Goal: Task Accomplishment & Management: Manage account settings

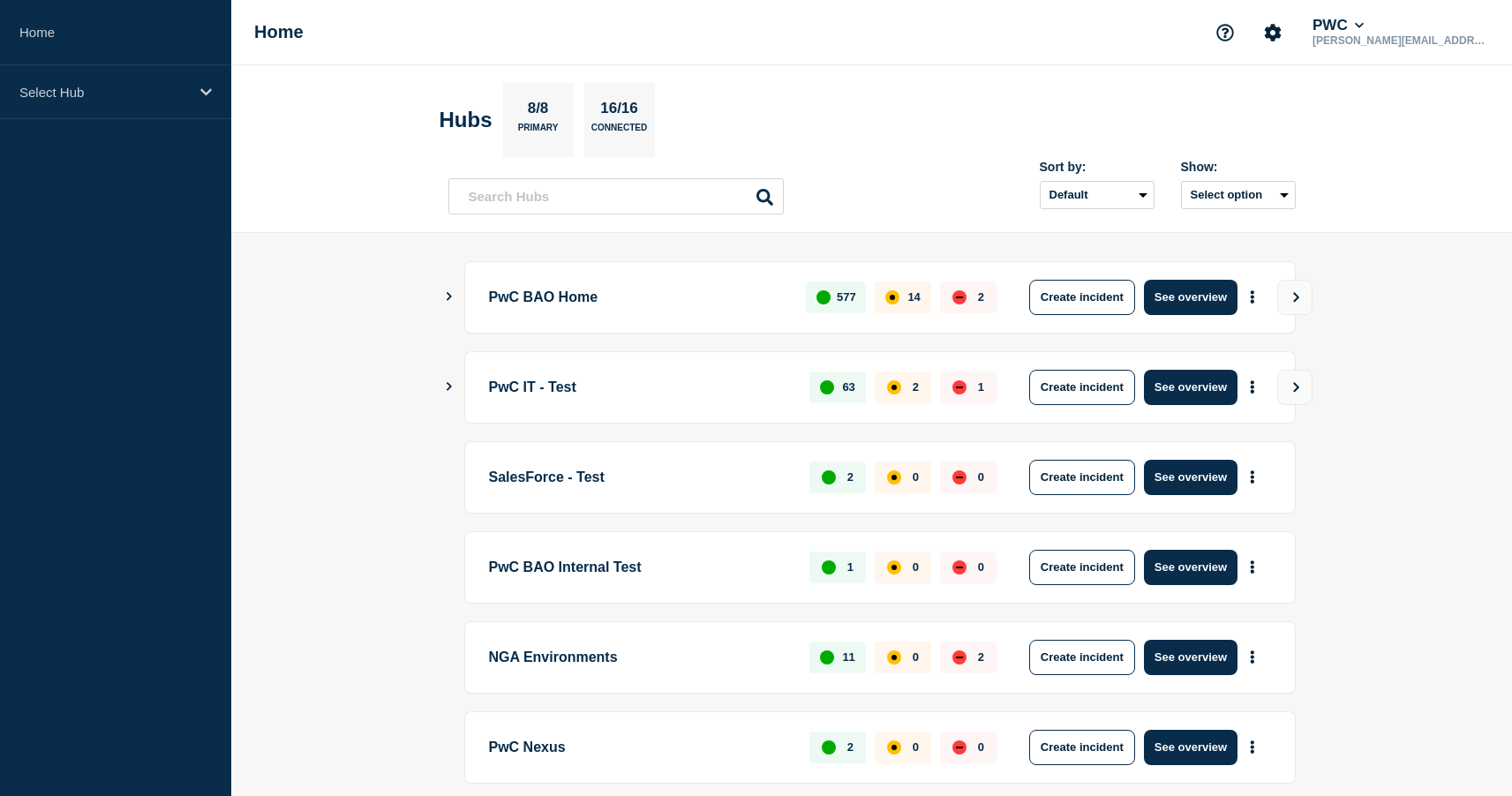
click at [451, 296] on icon "Show Connected Hubs" at bounding box center [448, 296] width 11 height 9
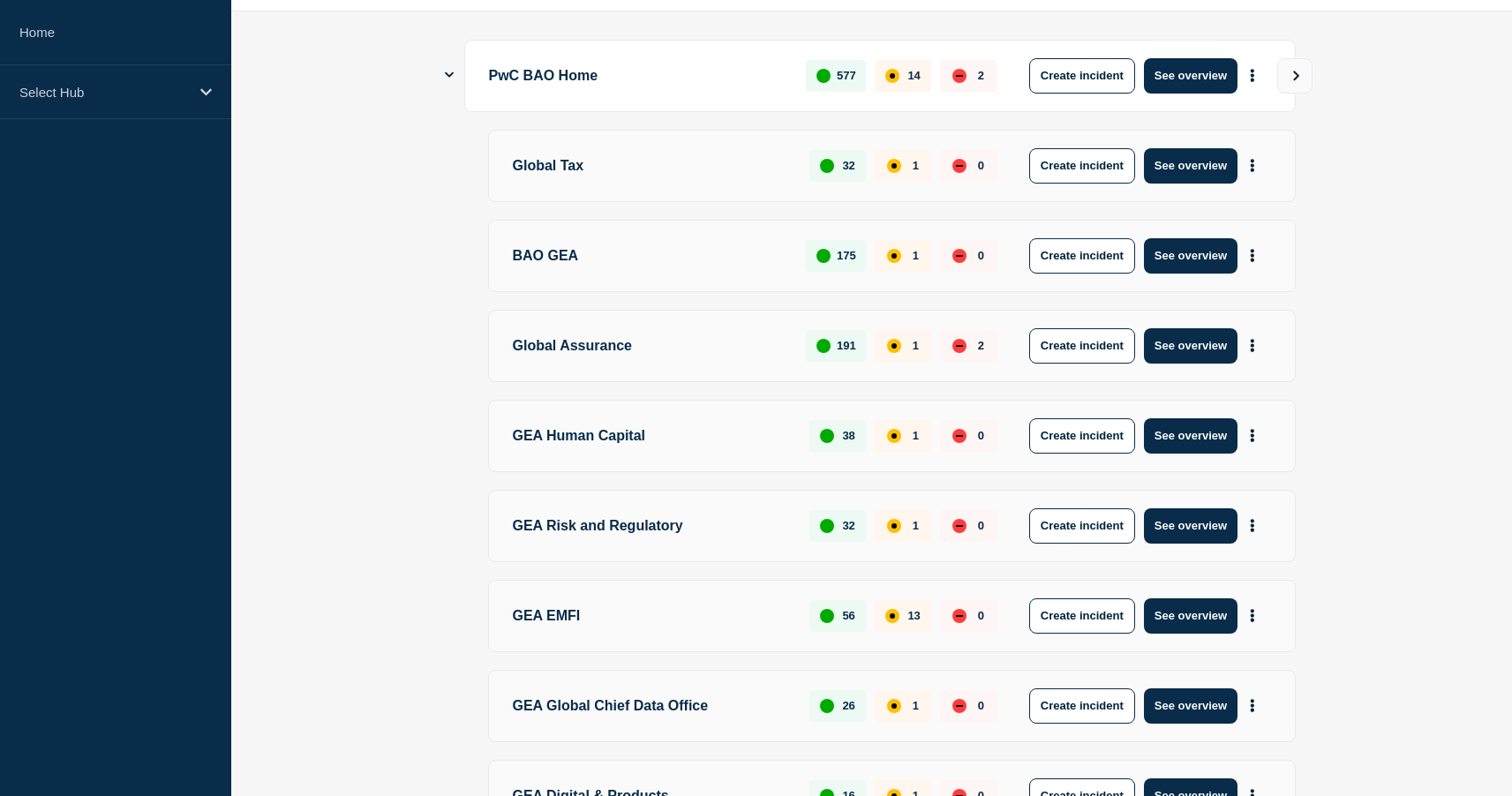
scroll to position [222, 0]
drag, startPoint x: 620, startPoint y: 440, endPoint x: 633, endPoint y: 442, distance: 13.2
click at [623, 442] on p "GEA Human Capital" at bounding box center [651, 434] width 277 height 35
click at [1256, 442] on button "More actions" at bounding box center [1252, 434] width 23 height 33
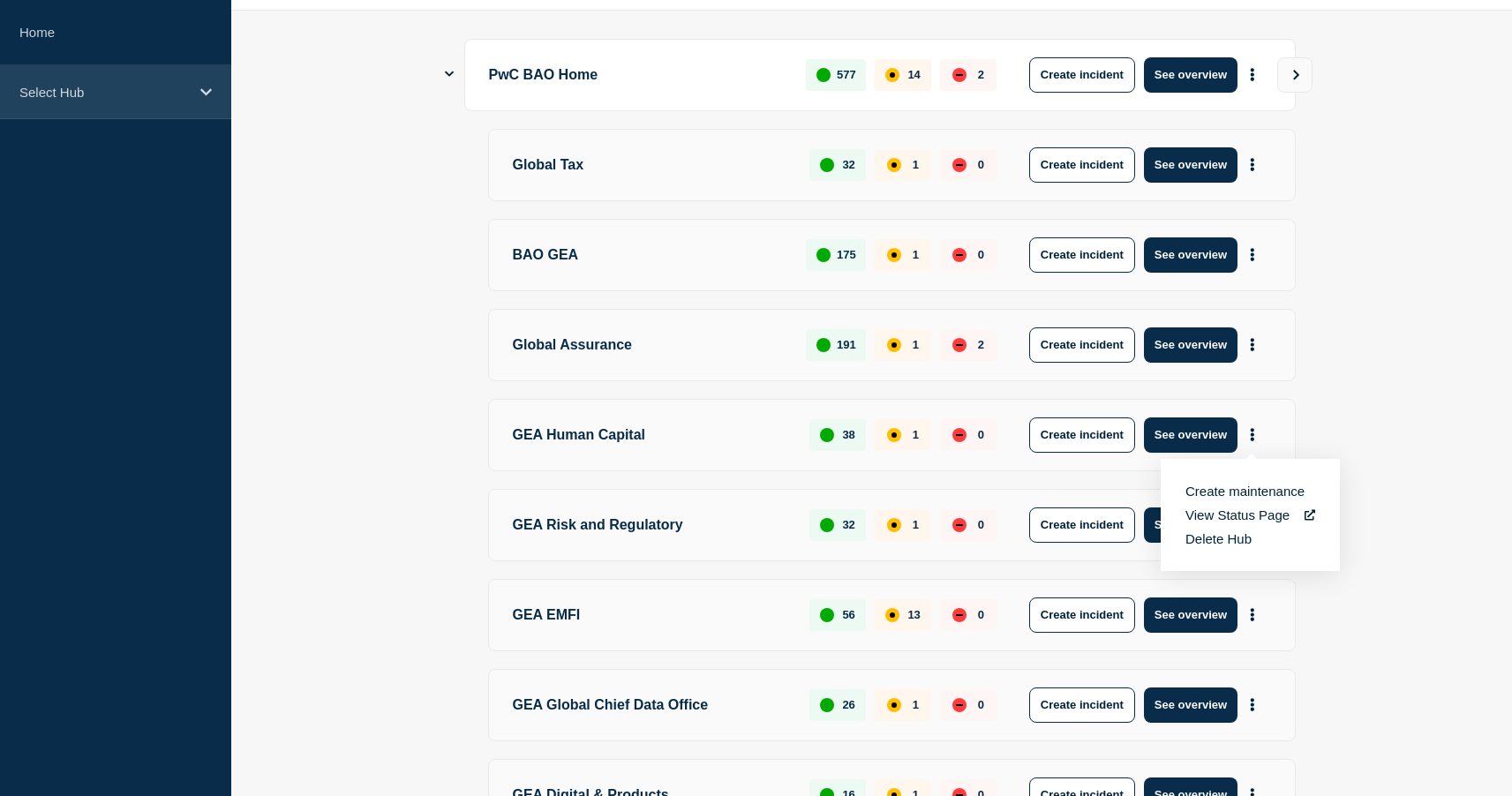
click at [183, 107] on div "Select Hub" at bounding box center [115, 92] width 231 height 54
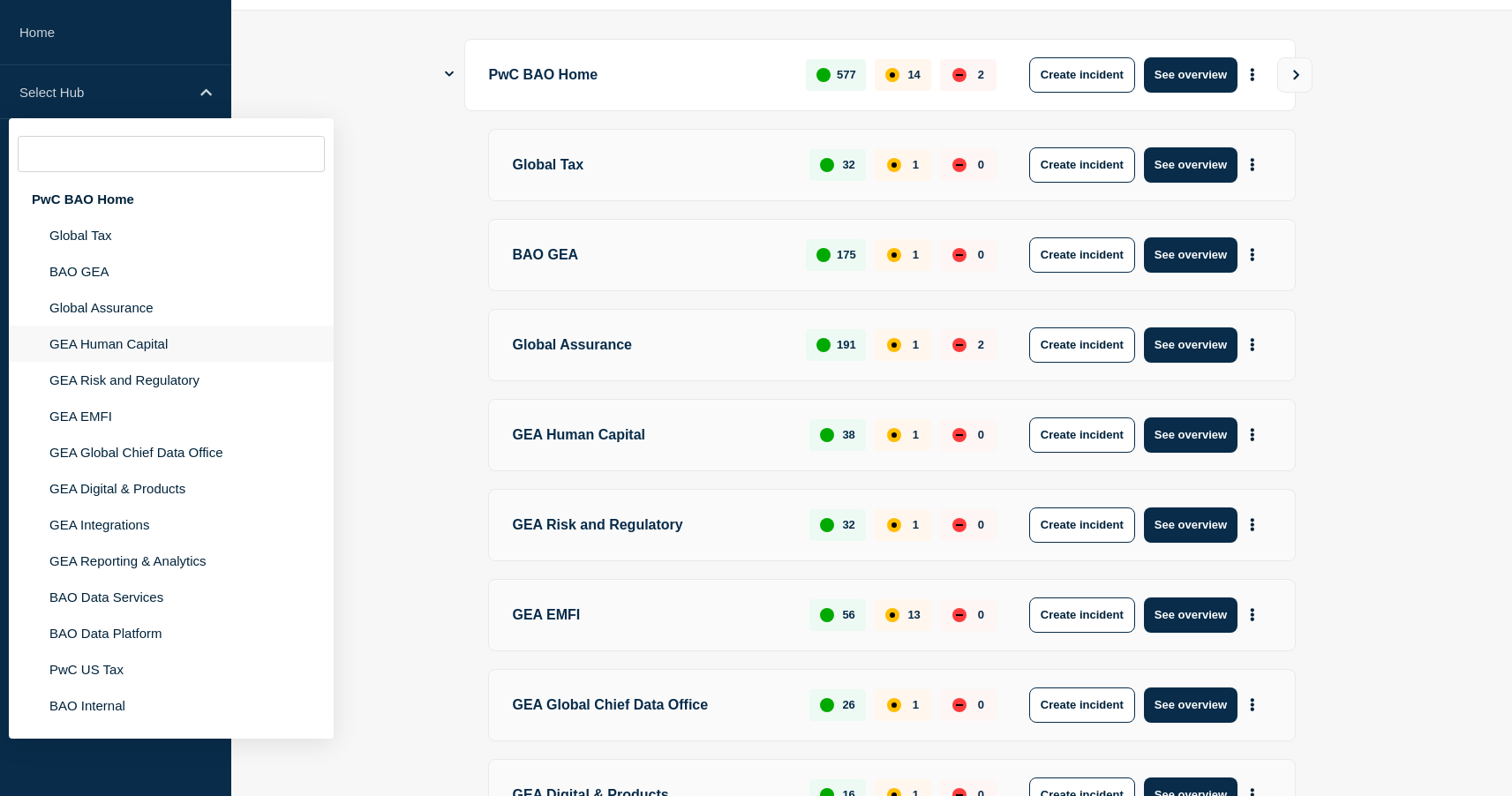
click at [150, 362] on li "GEA Human Capital" at bounding box center [170, 344] width 325 height 36
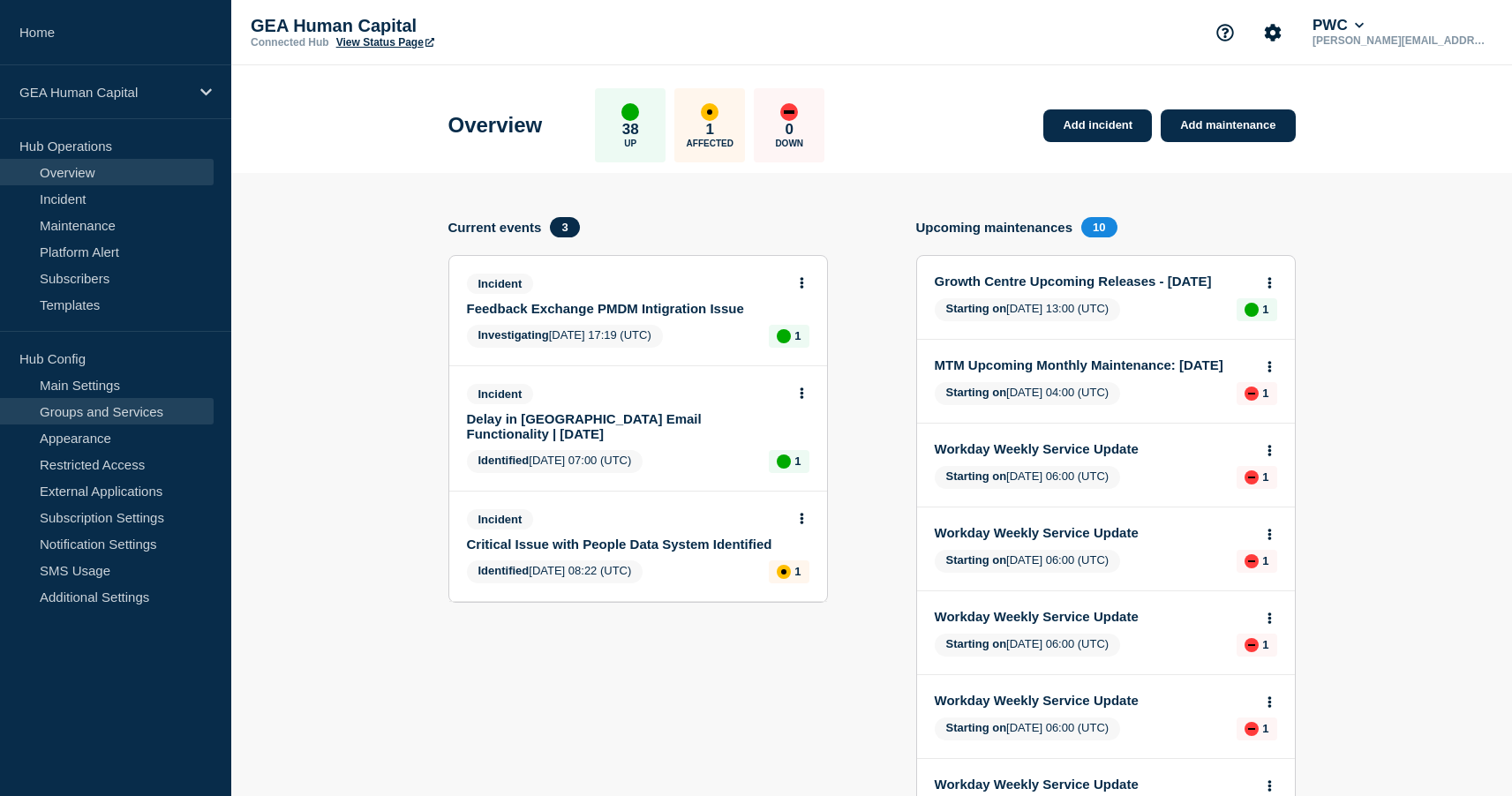
click at [101, 417] on link "Groups and Services" at bounding box center [107, 412] width 214 height 27
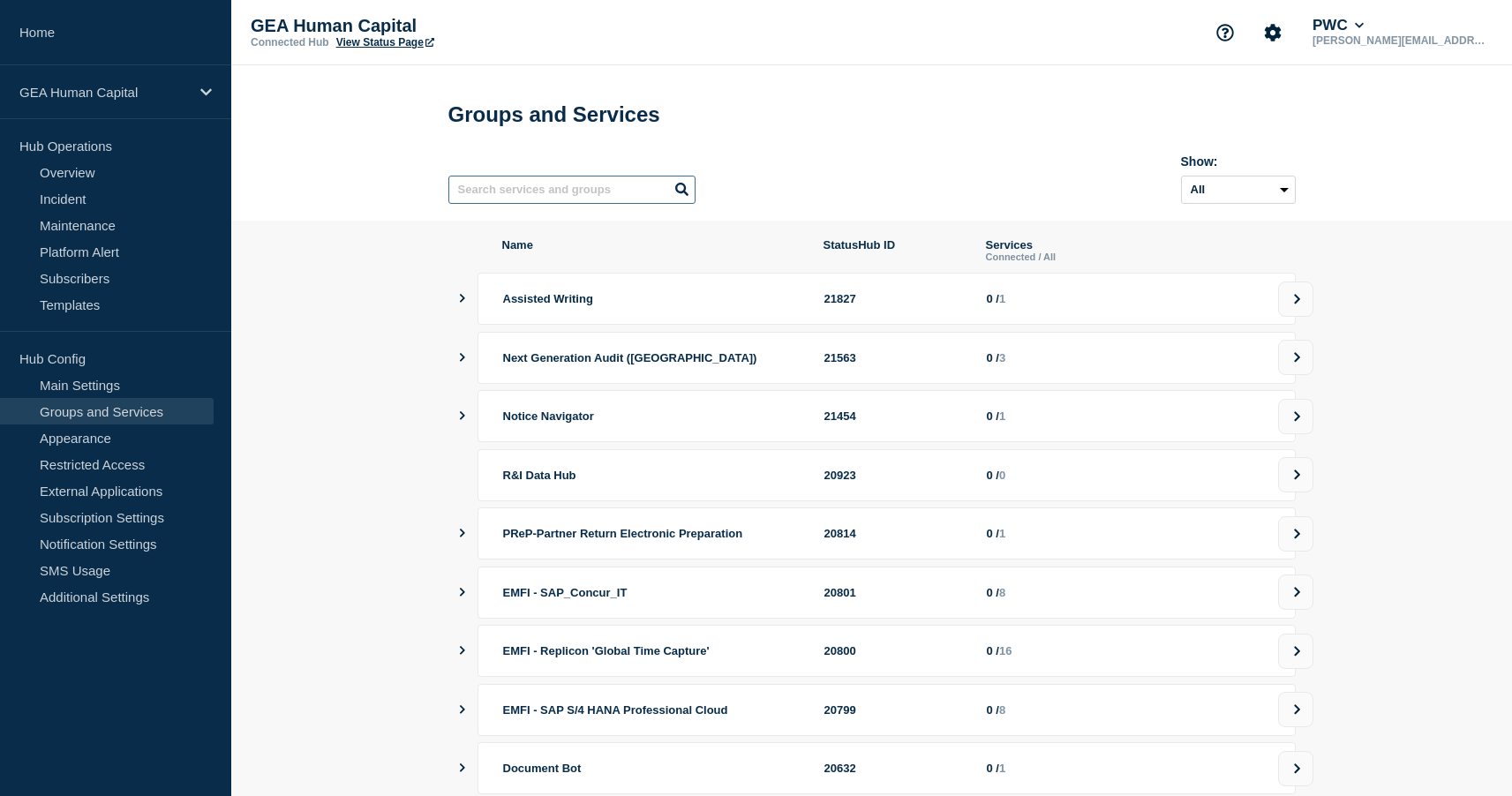
click at [530, 197] on input "text" at bounding box center [571, 190] width 247 height 28
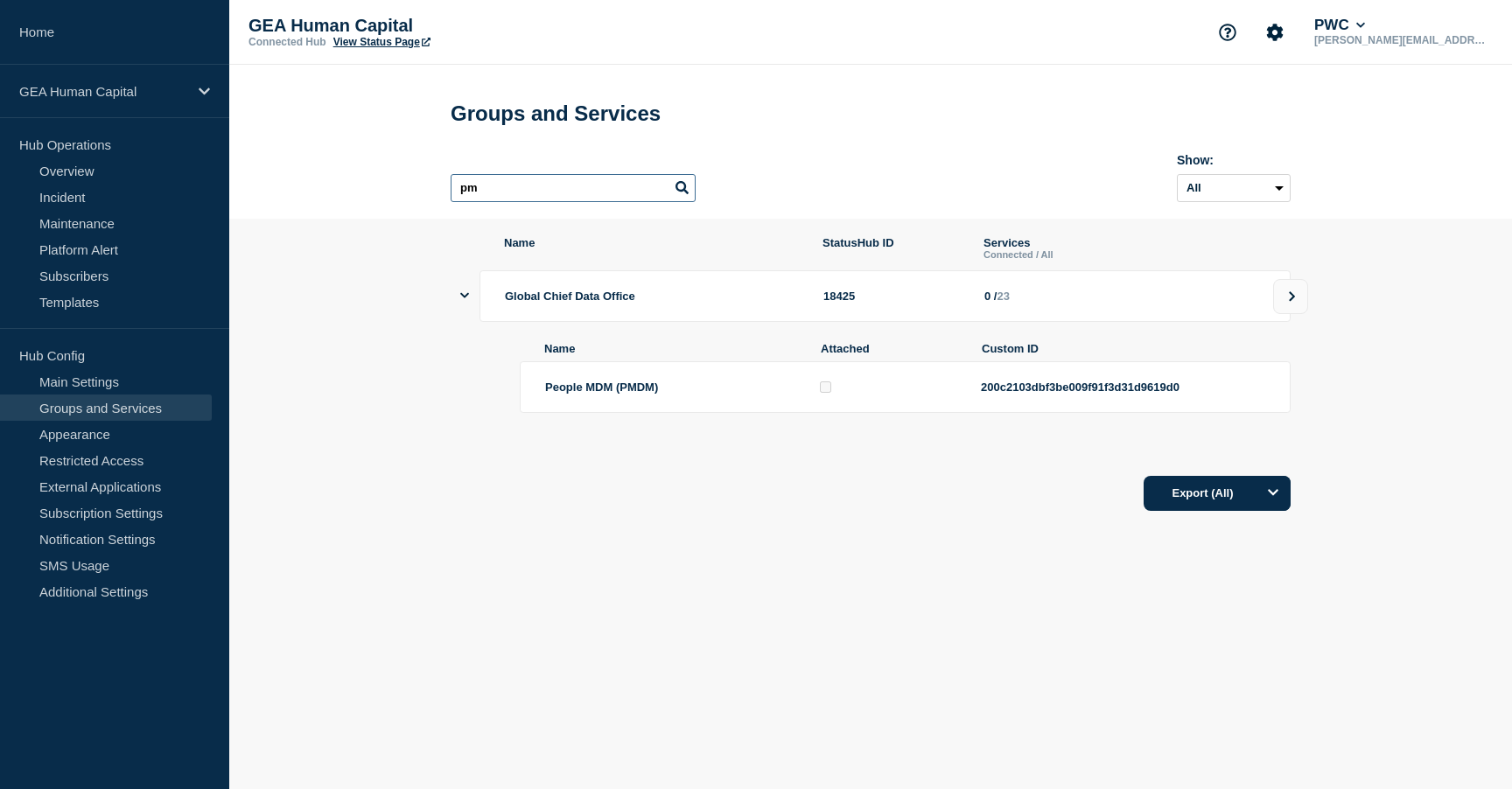
type input "p"
type input "pmdm"
click at [644, 394] on span "People MDM (PMDM)" at bounding box center [601, 387] width 113 height 13
click at [62, 97] on p "GEA Human Capital" at bounding box center [103, 92] width 168 height 15
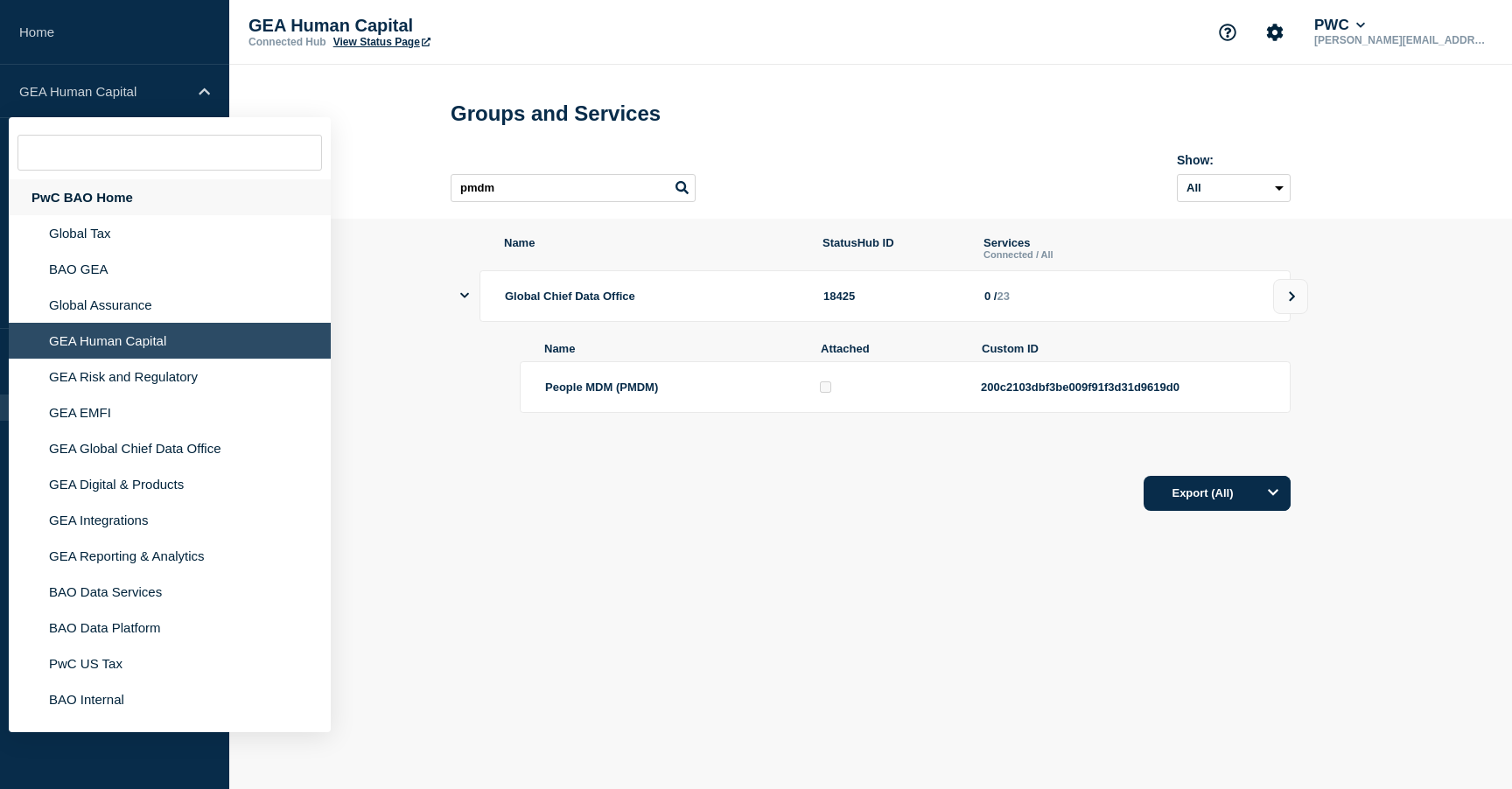
click at [92, 211] on div "PwC BAO Home" at bounding box center [169, 197] width 322 height 36
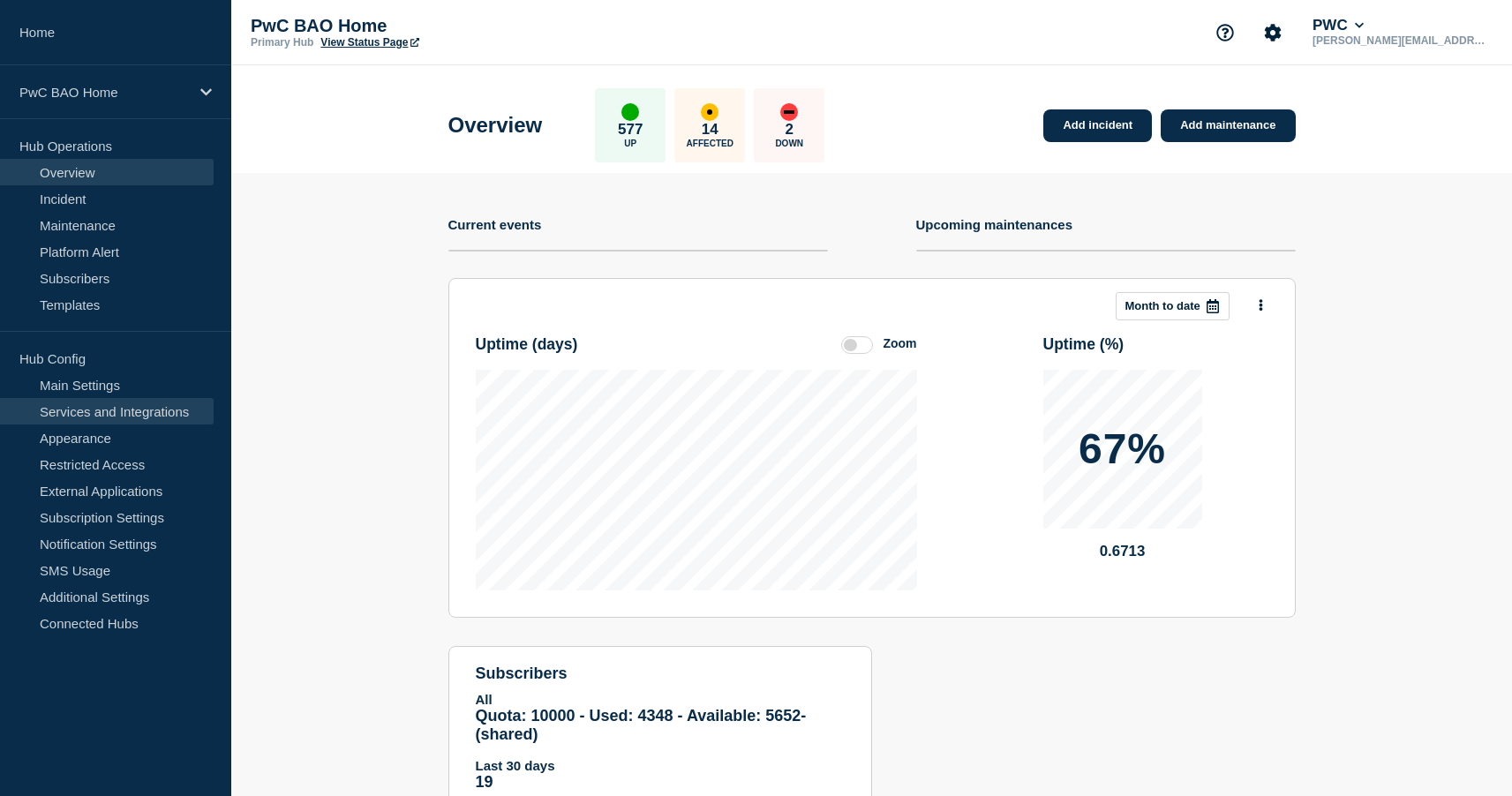
click at [113, 413] on link "Services and Integrations" at bounding box center [107, 412] width 214 height 27
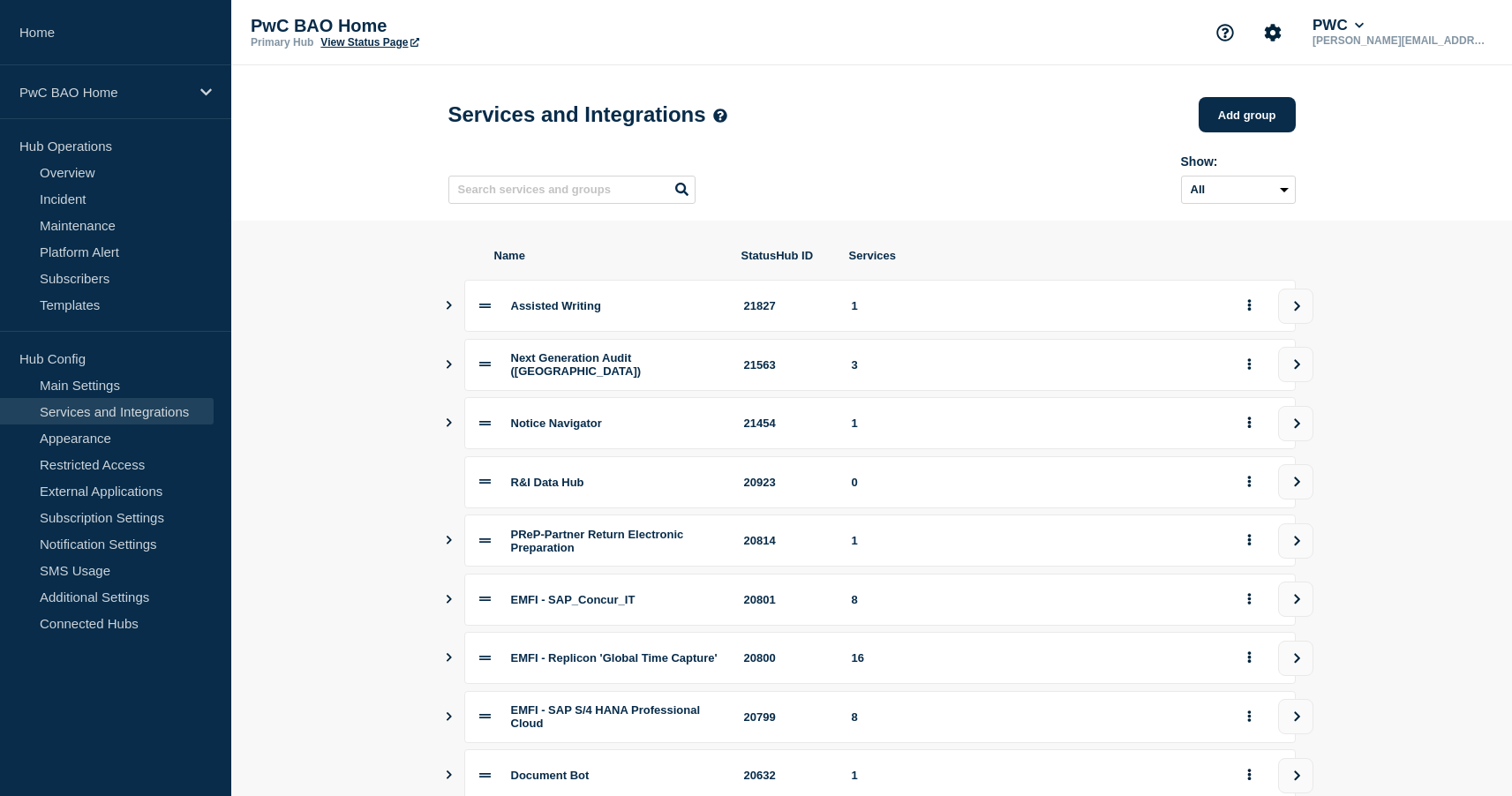
scroll to position [5, 0]
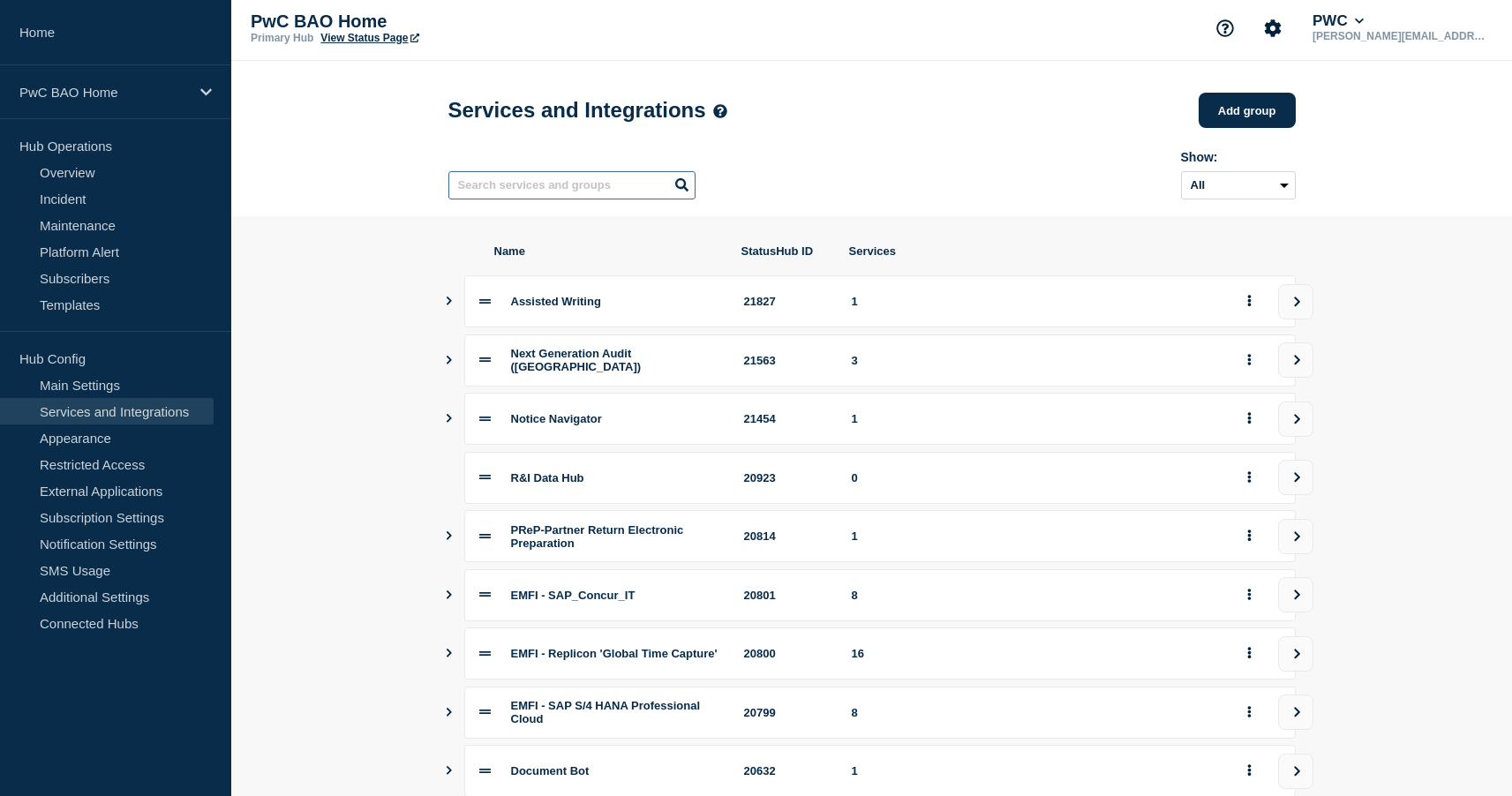
click at [567, 193] on input "text" at bounding box center [571, 186] width 247 height 28
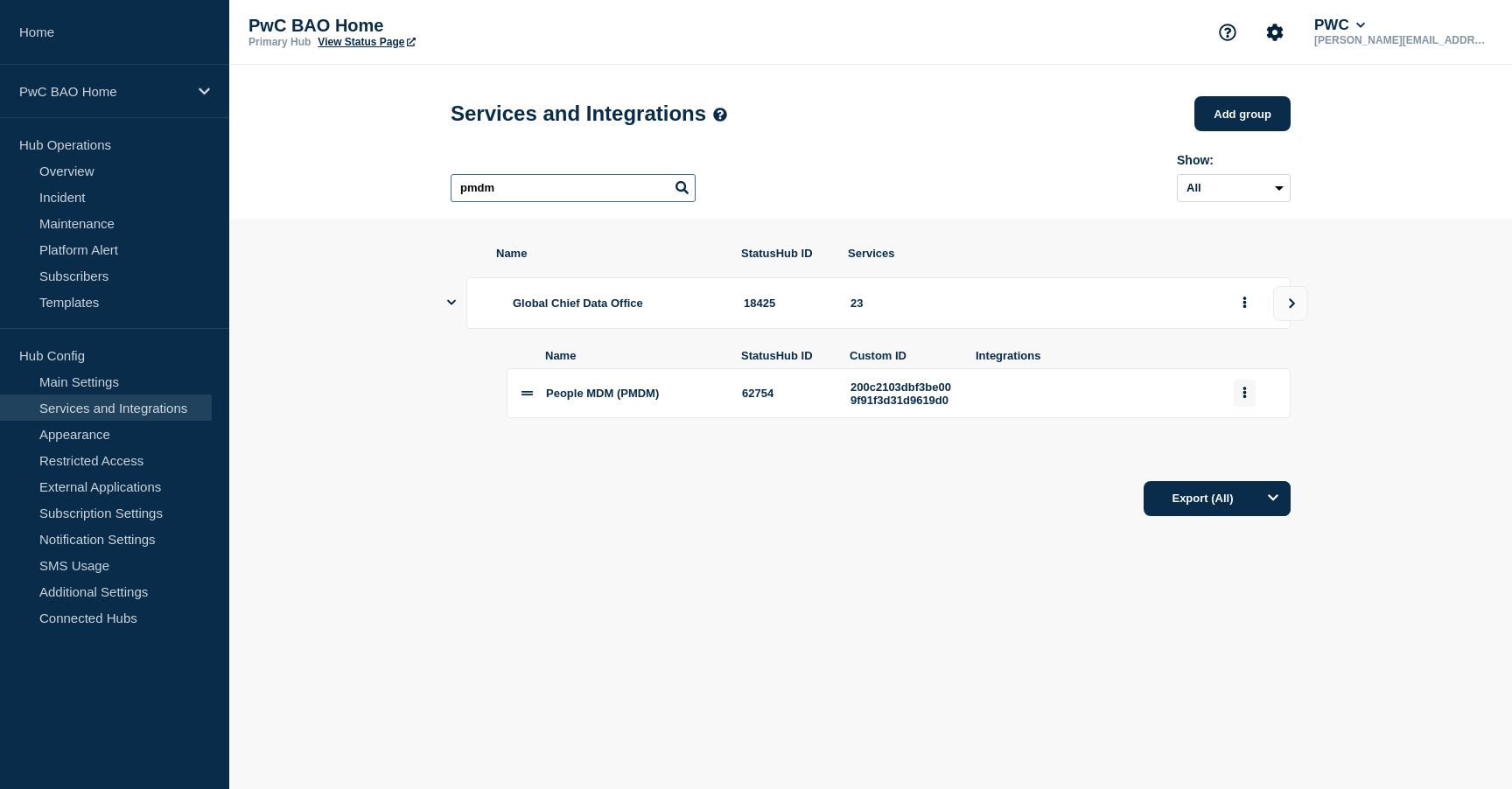
type input "pmdm"
click at [1243, 399] on icon "group actions" at bounding box center [1245, 393] width 4 height 11
click at [1246, 442] on button "Edit" at bounding box center [1254, 428] width 87 height 27
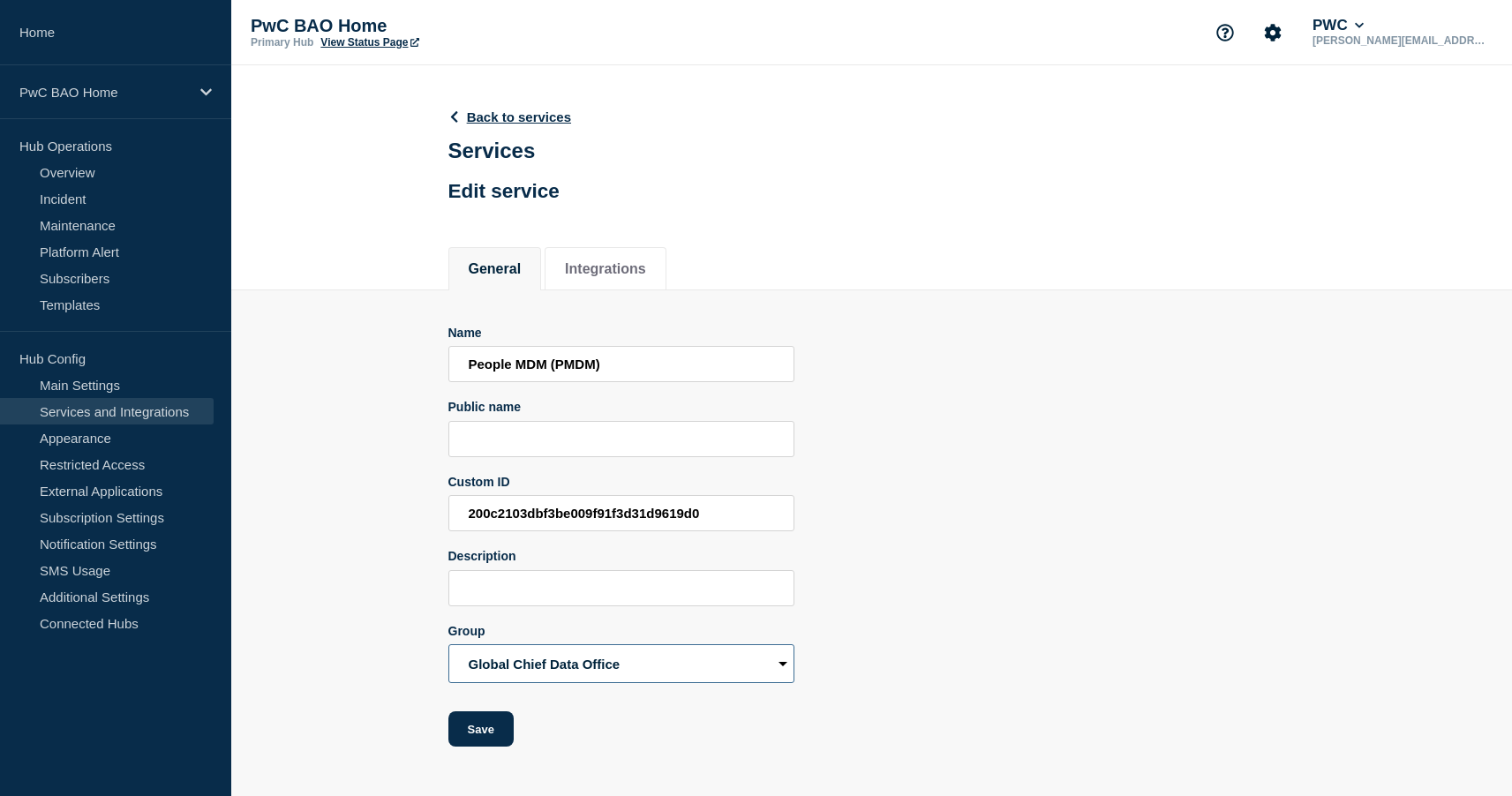
click at [617, 683] on select "Assisted Writing Next Generation Audit (NGA) Notice Navigator R&I Data Hub PReP…" at bounding box center [622, 663] width 346 height 39
select select "18424"
click at [448, 681] on select "Assisted Writing Next Generation Audit (NGA) Notice Navigator R&I Data Hub PReP…" at bounding box center [622, 663] width 346 height 39
click at [483, 747] on button "Save" at bounding box center [481, 729] width 65 height 35
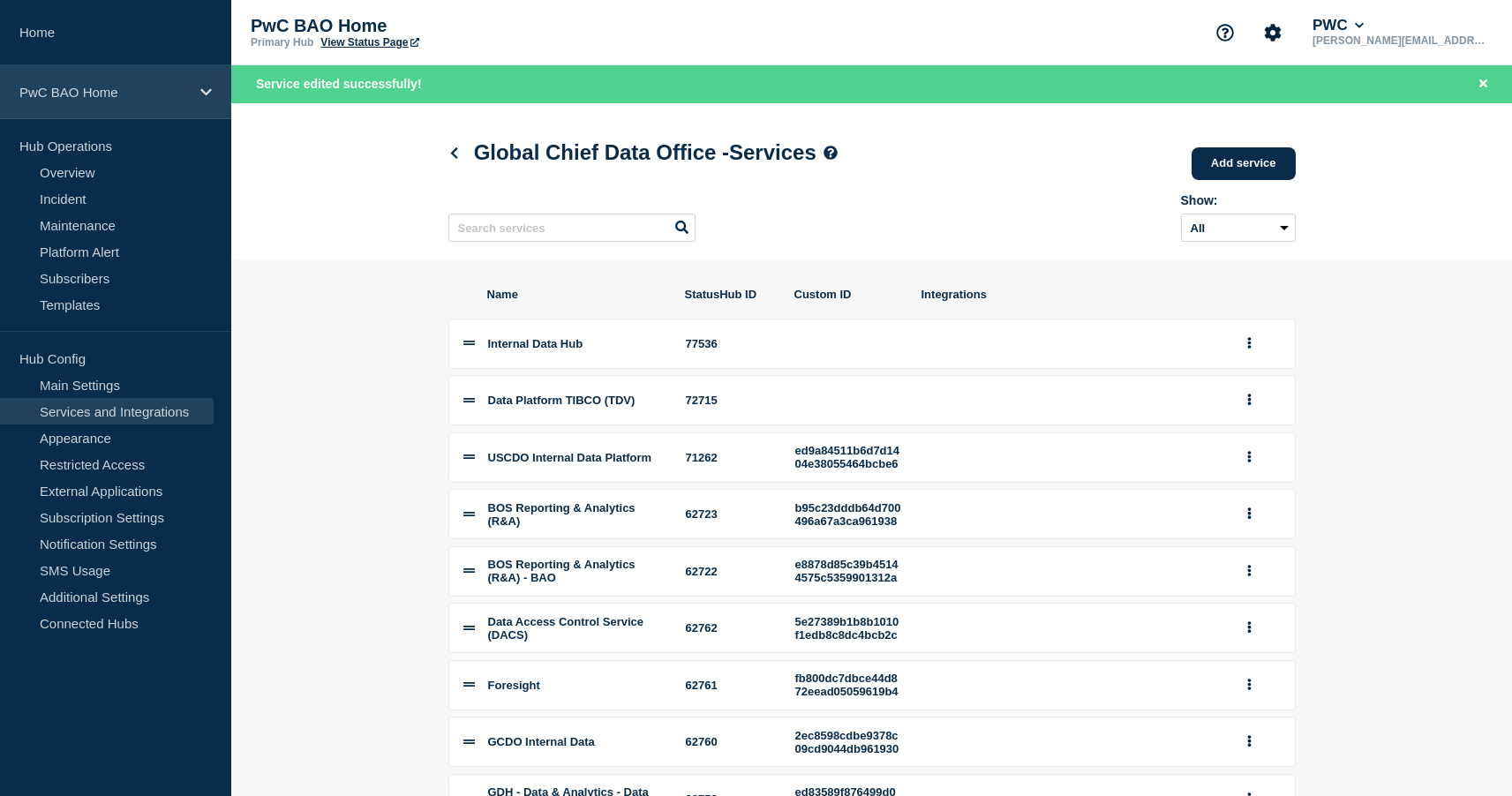
click at [86, 96] on p "PwC BAO Home" at bounding box center [104, 93] width 169 height 15
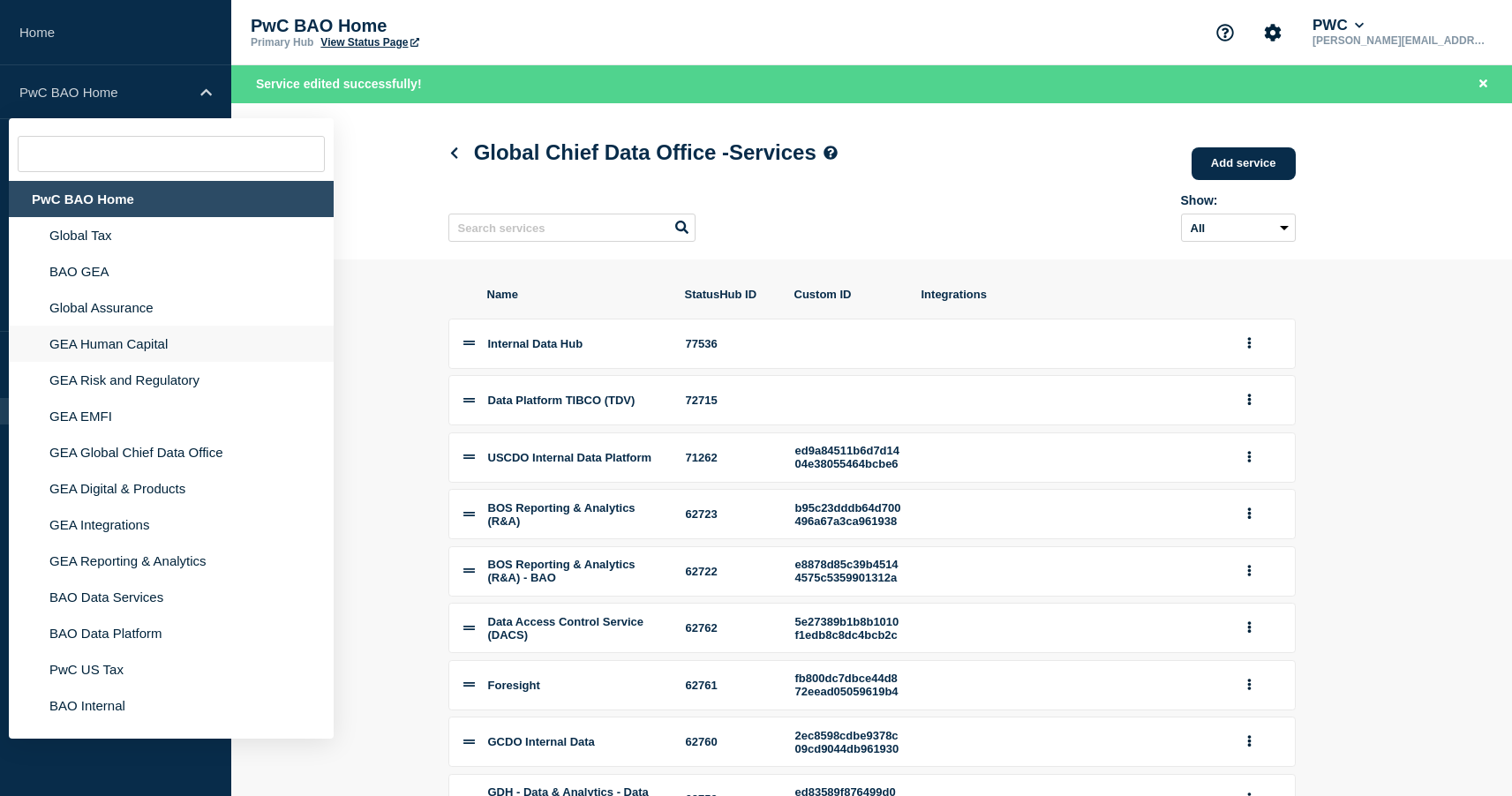
click at [111, 362] on li "GEA Human Capital" at bounding box center [170, 344] width 325 height 36
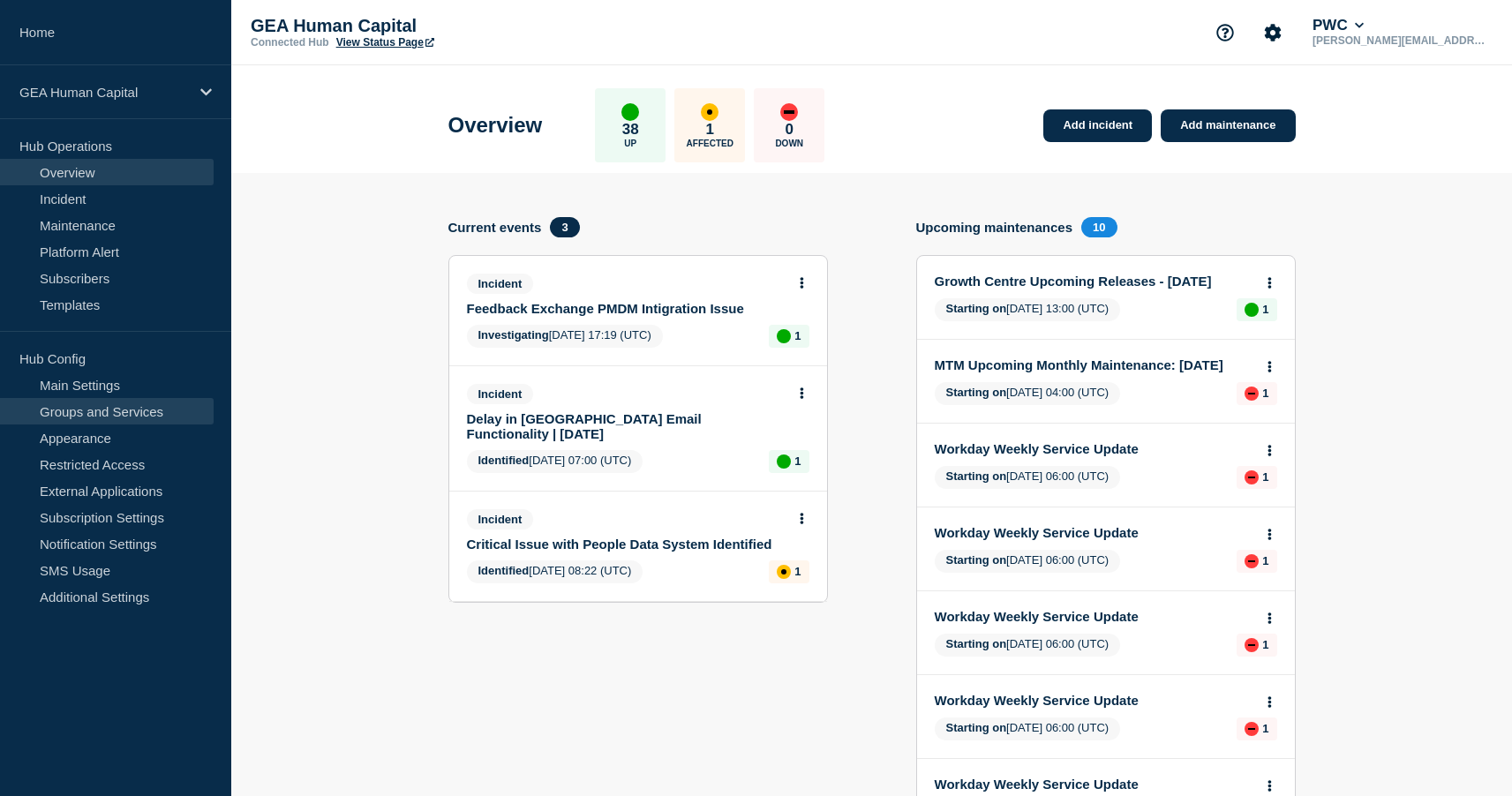
click at [95, 404] on link "Groups and Services" at bounding box center [107, 412] width 214 height 27
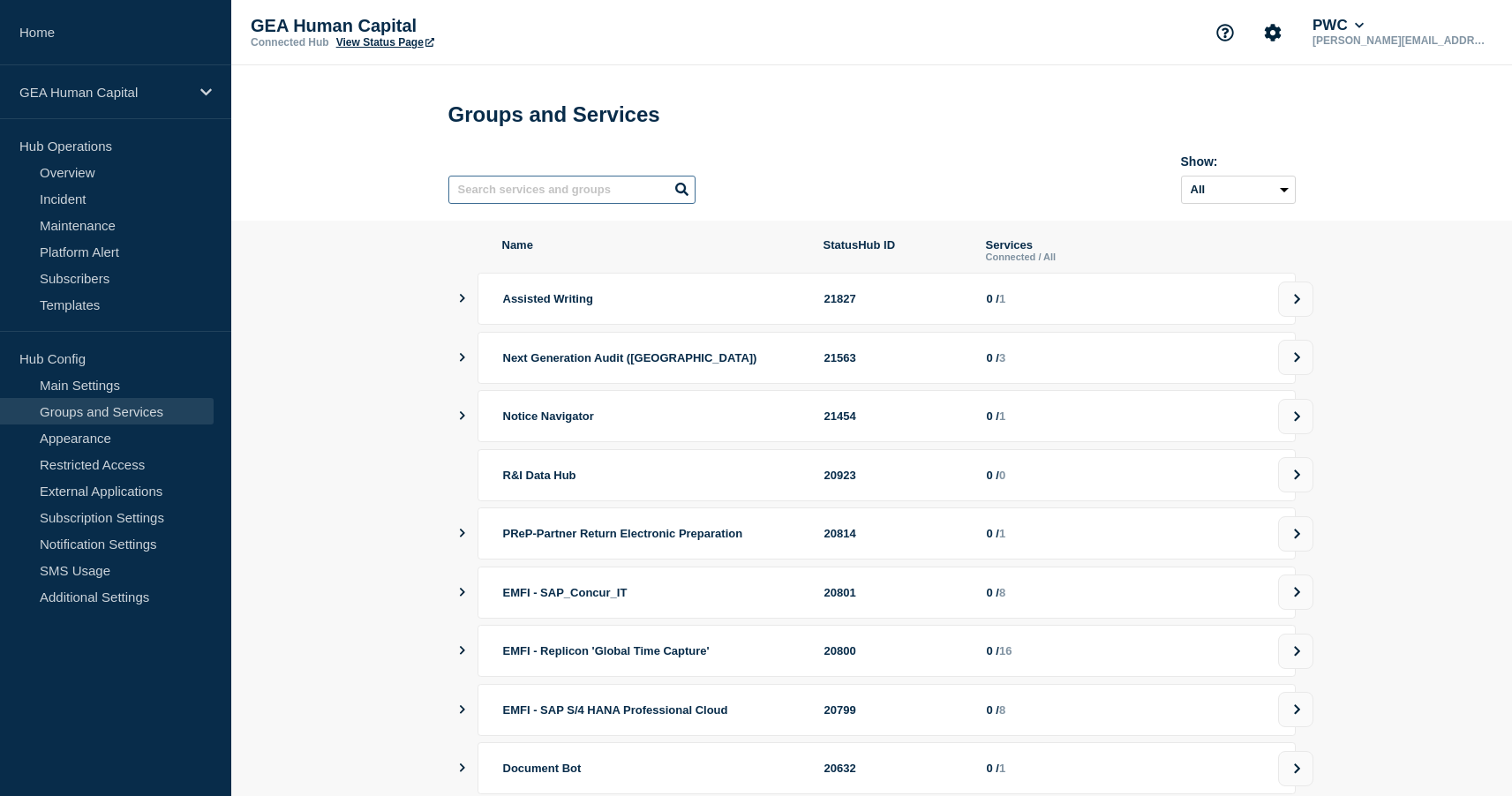
click at [532, 200] on input "text" at bounding box center [571, 190] width 247 height 28
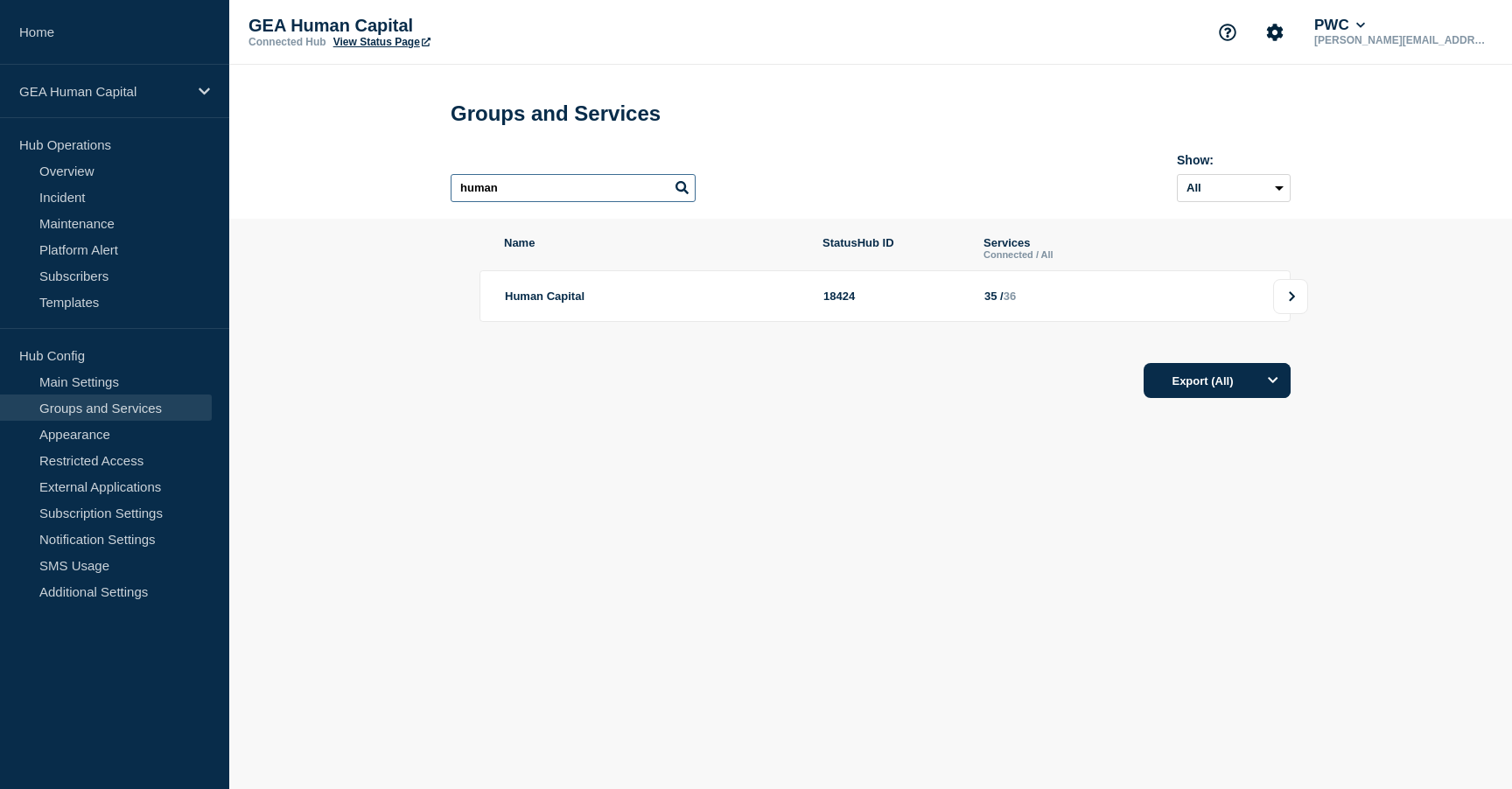
type input "human"
click at [1297, 313] on button at bounding box center [1290, 296] width 35 height 35
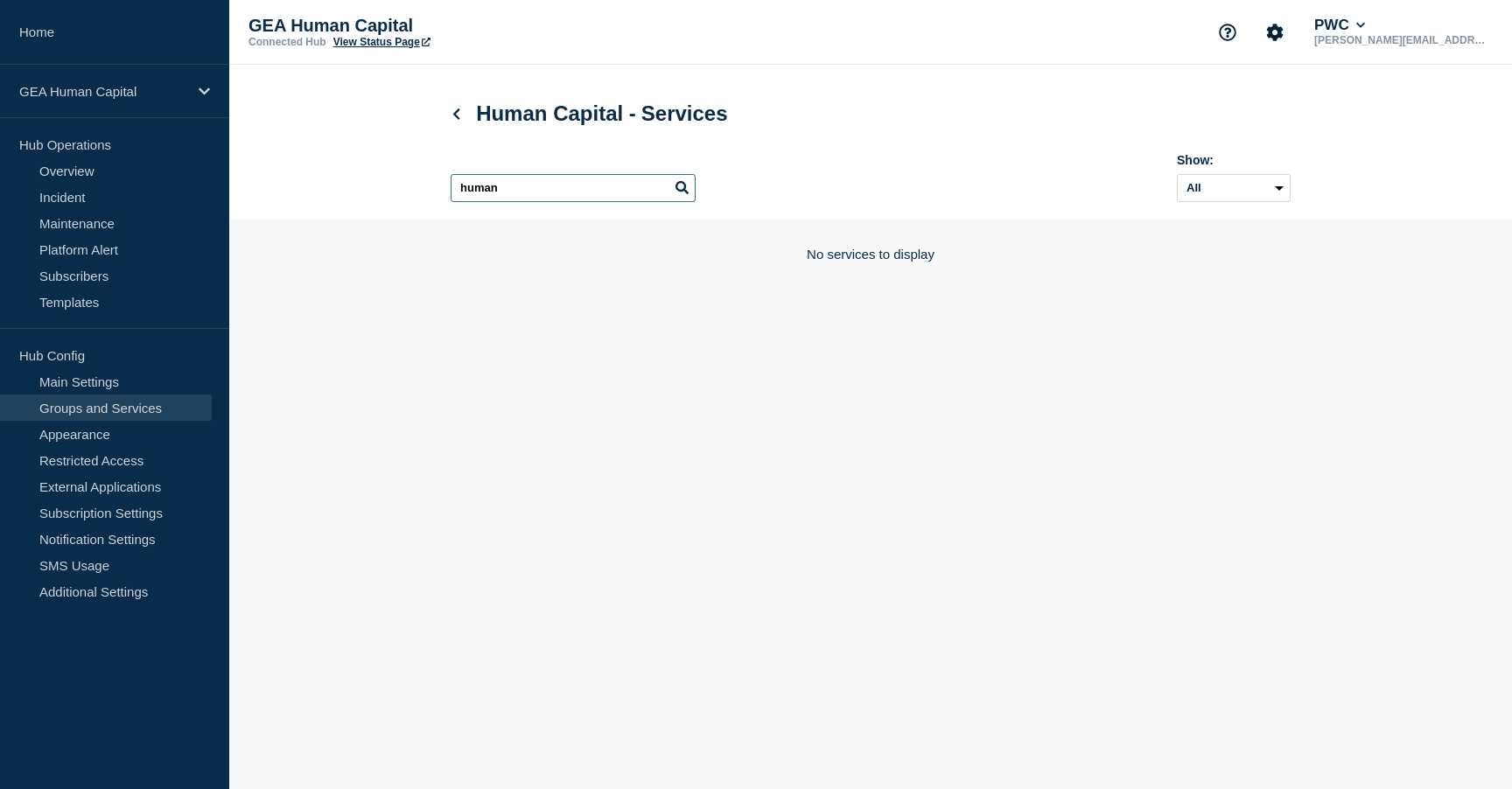
click at [625, 202] on input "human" at bounding box center [572, 189] width 245 height 28
type input "h"
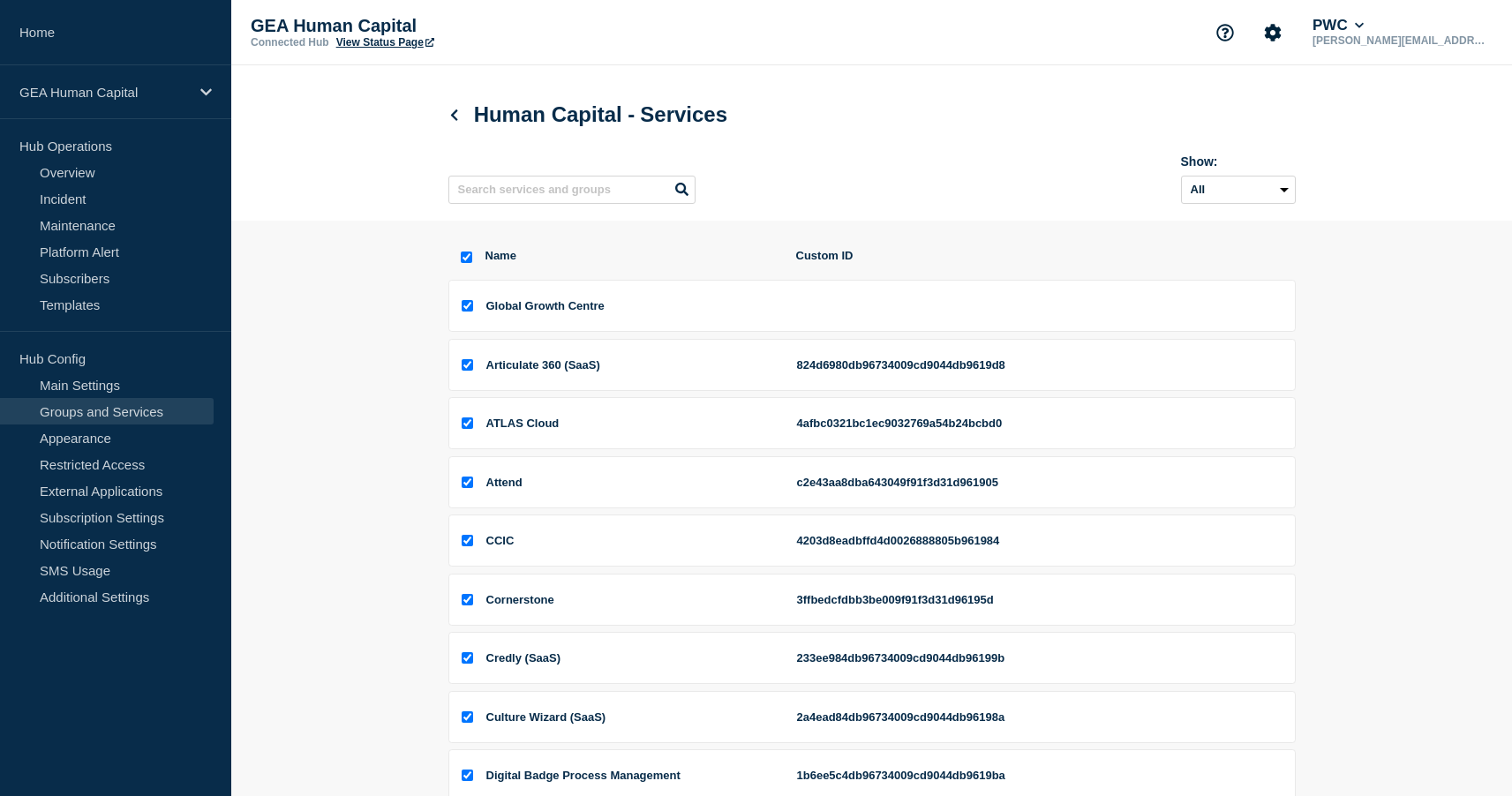
click at [466, 263] on input "select all checkbox" at bounding box center [466, 257] width 11 height 11
checkbox input "false"
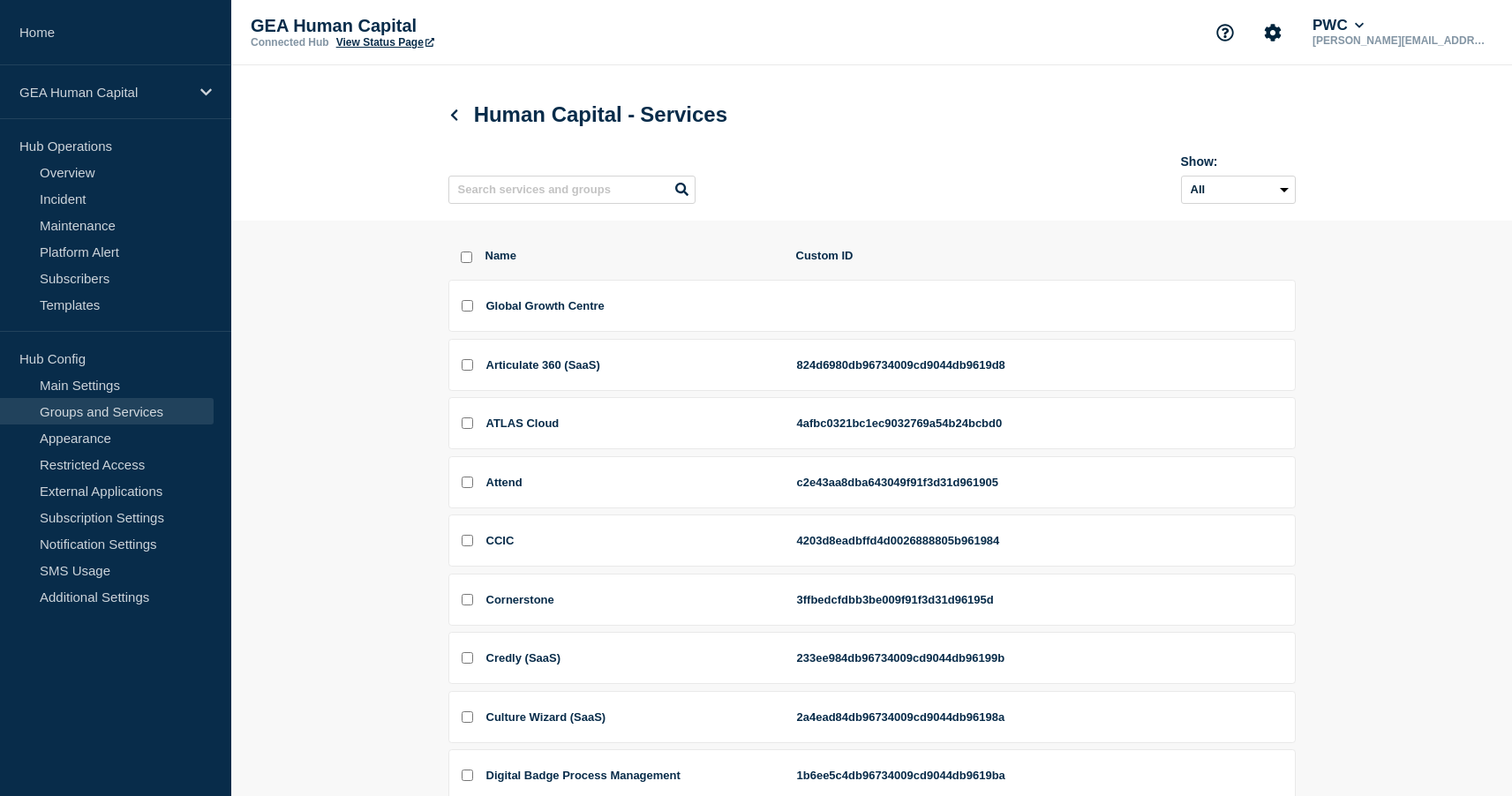
checkbox input "false"
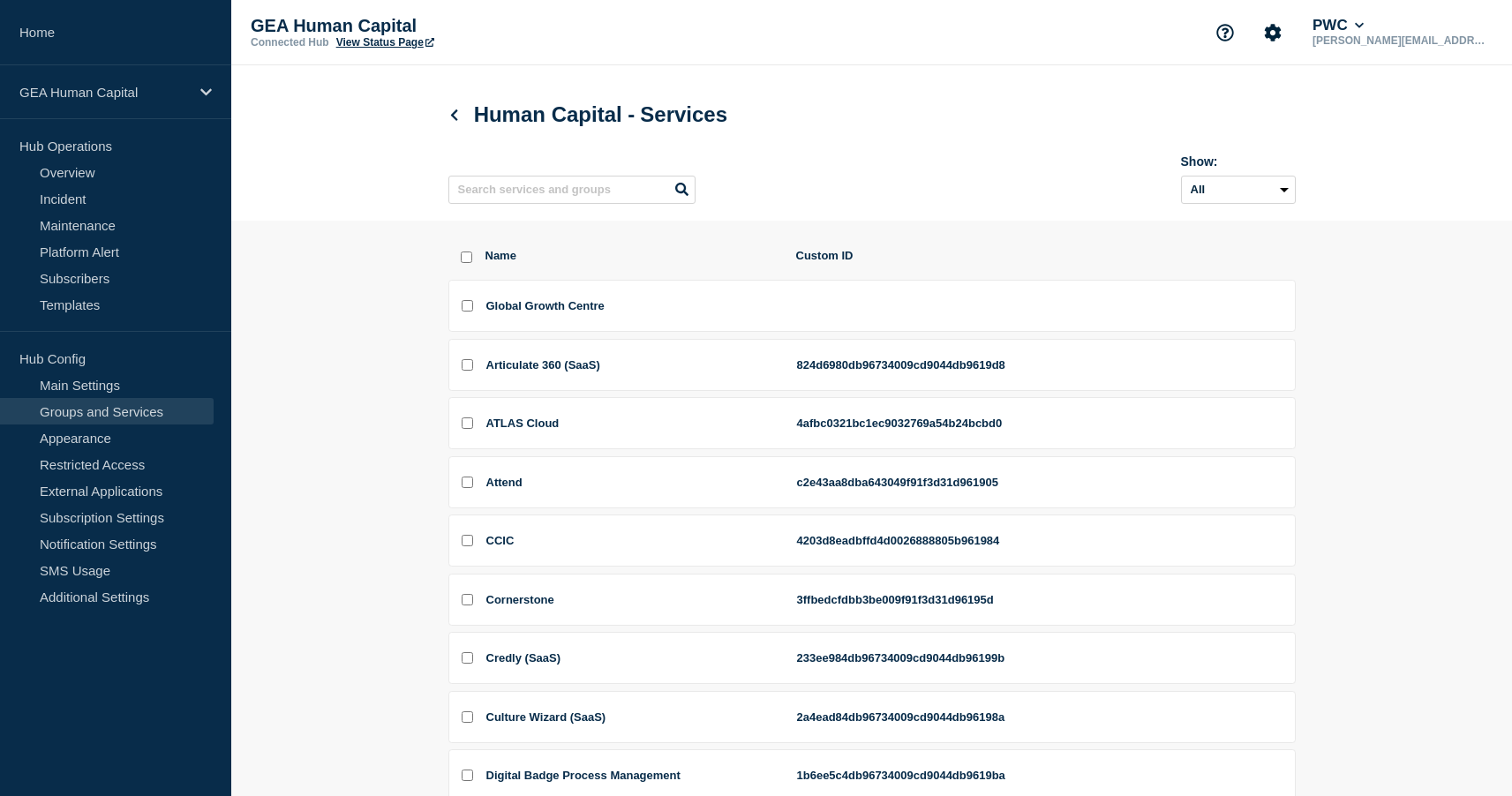
checkbox input "false"
click at [466, 263] on input "select all checkbox" at bounding box center [466, 257] width 11 height 11
checkbox input "true"
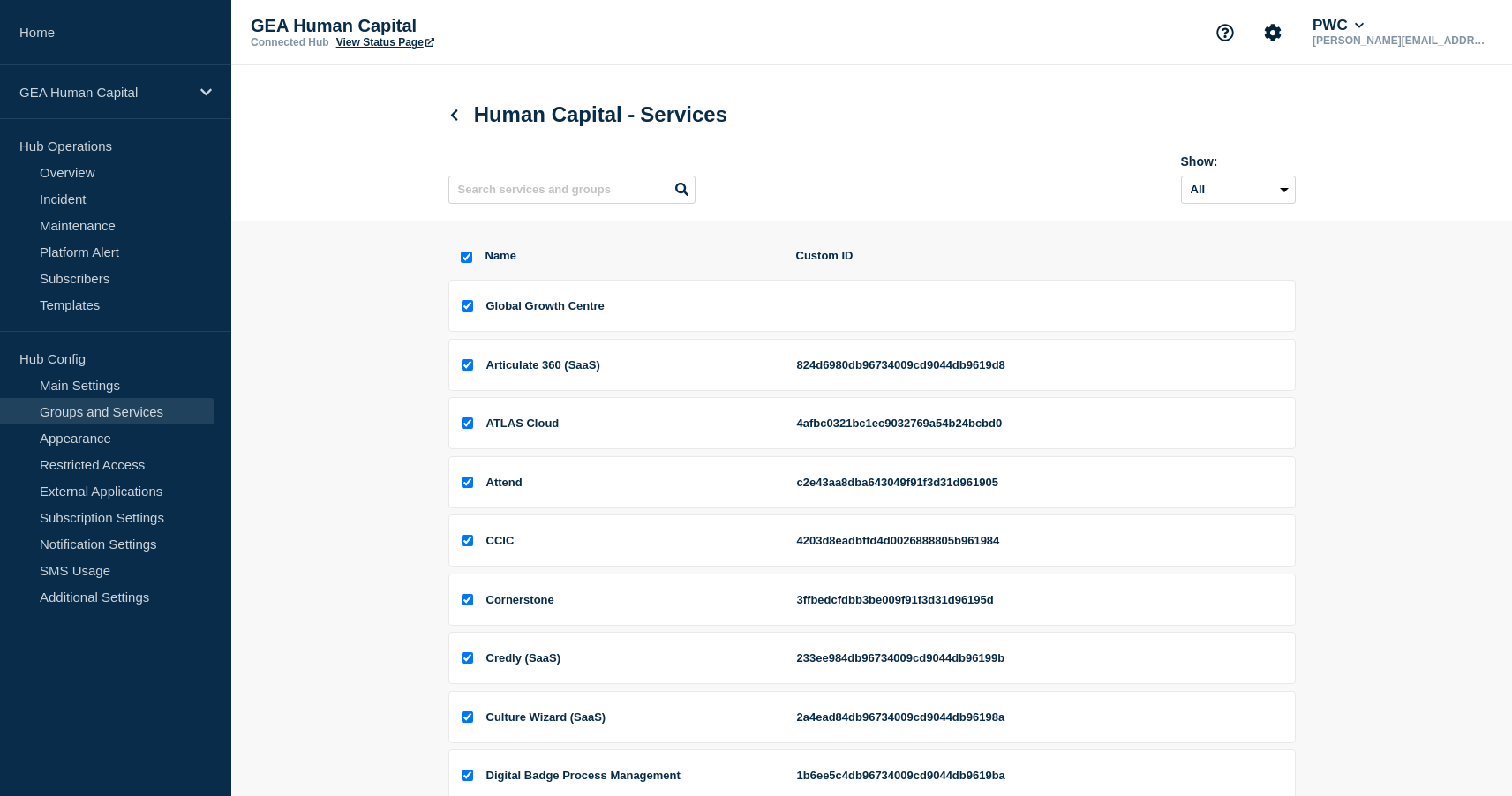
checkbox input "true"
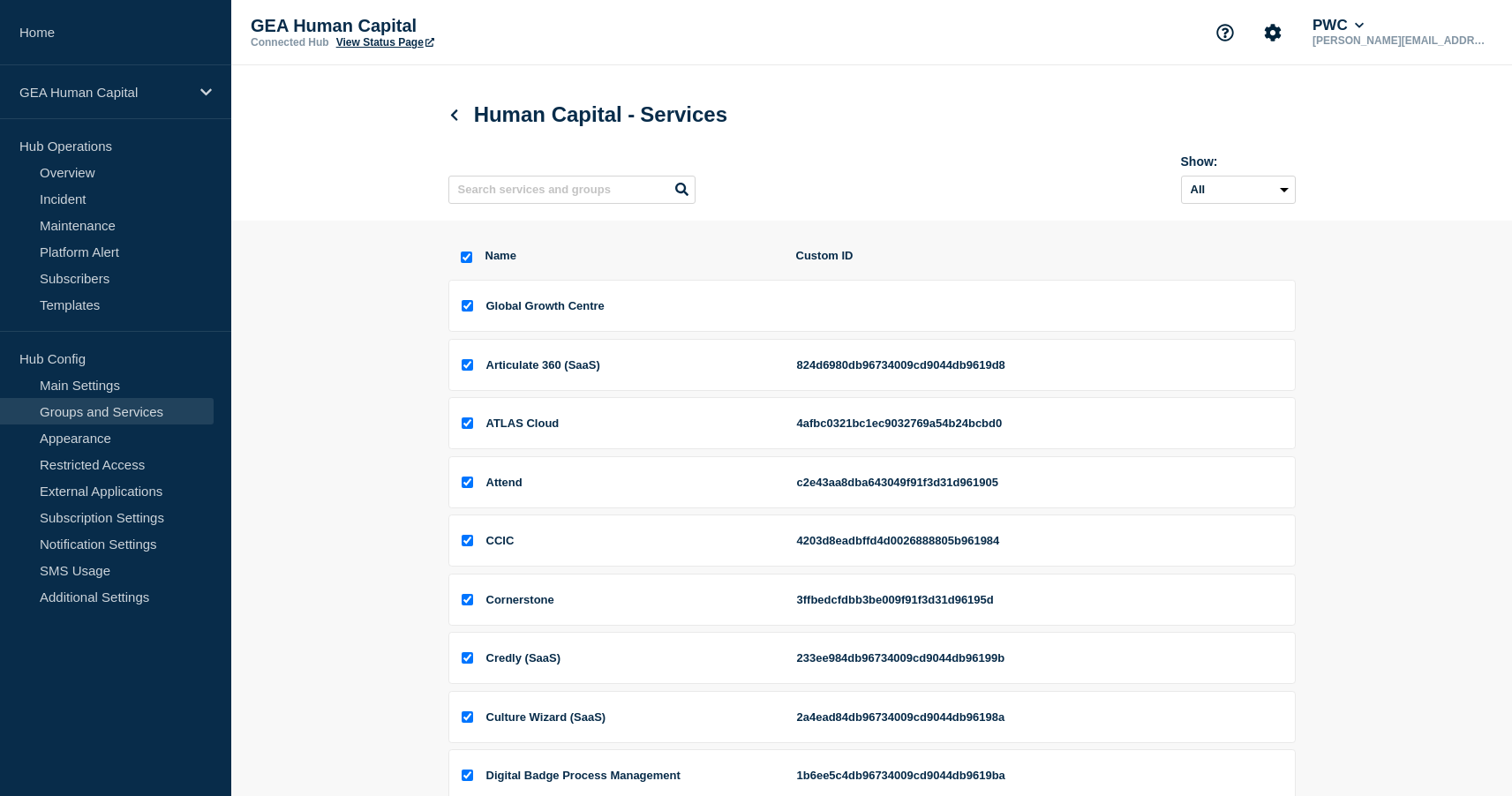
checkbox input "true"
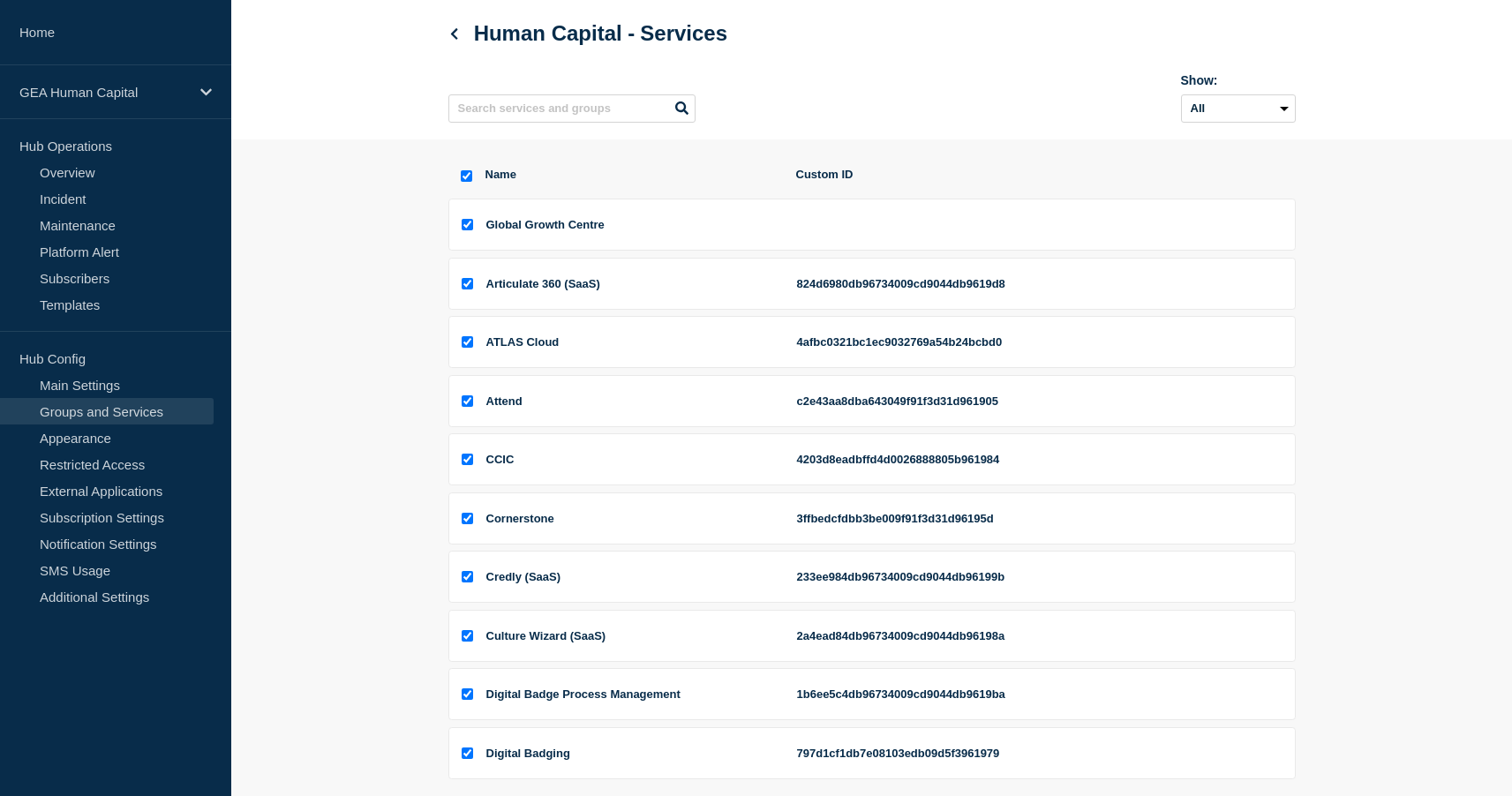
scroll to position [284, 0]
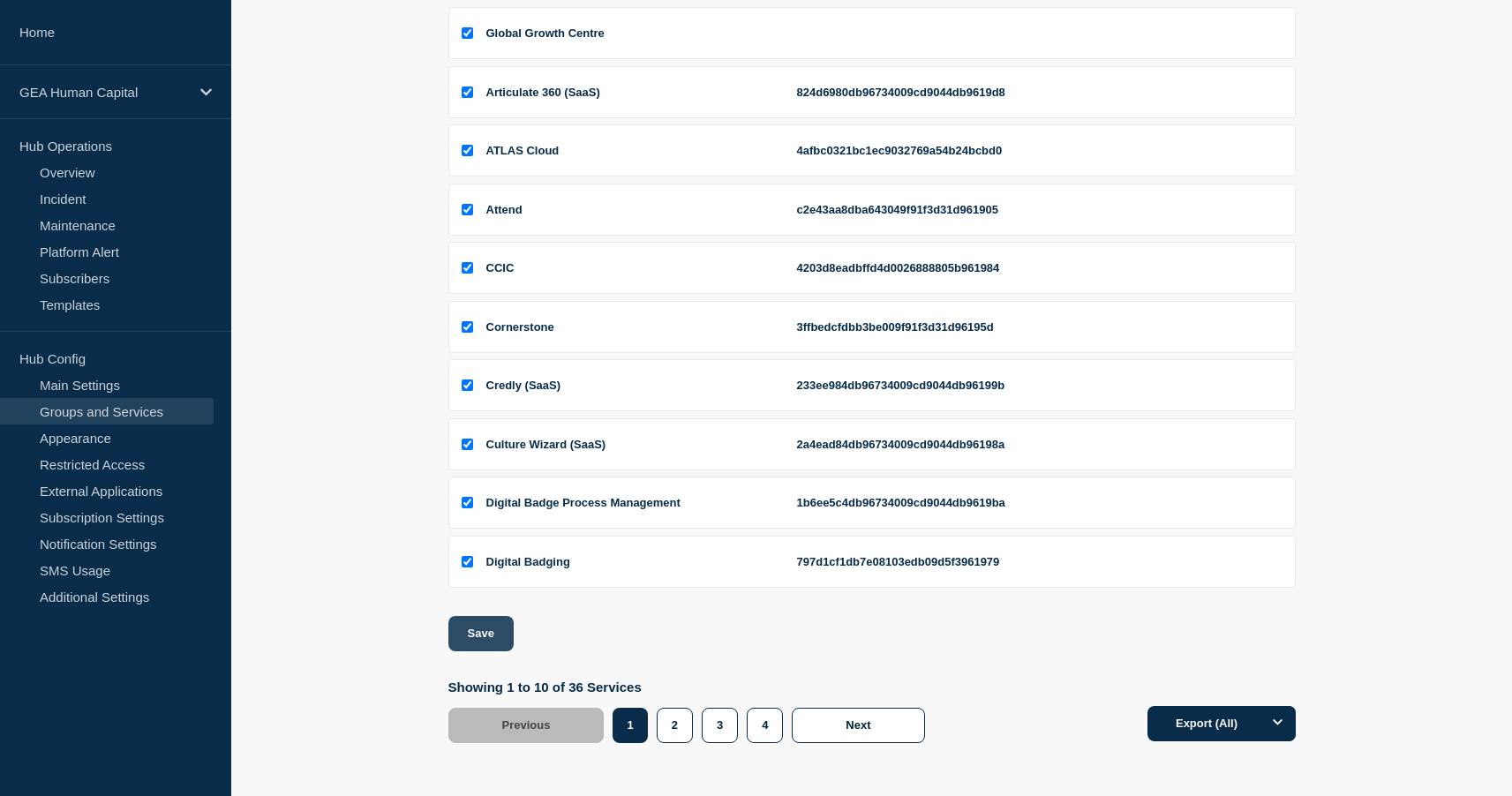
click at [469, 631] on button "Save" at bounding box center [481, 633] width 65 height 35
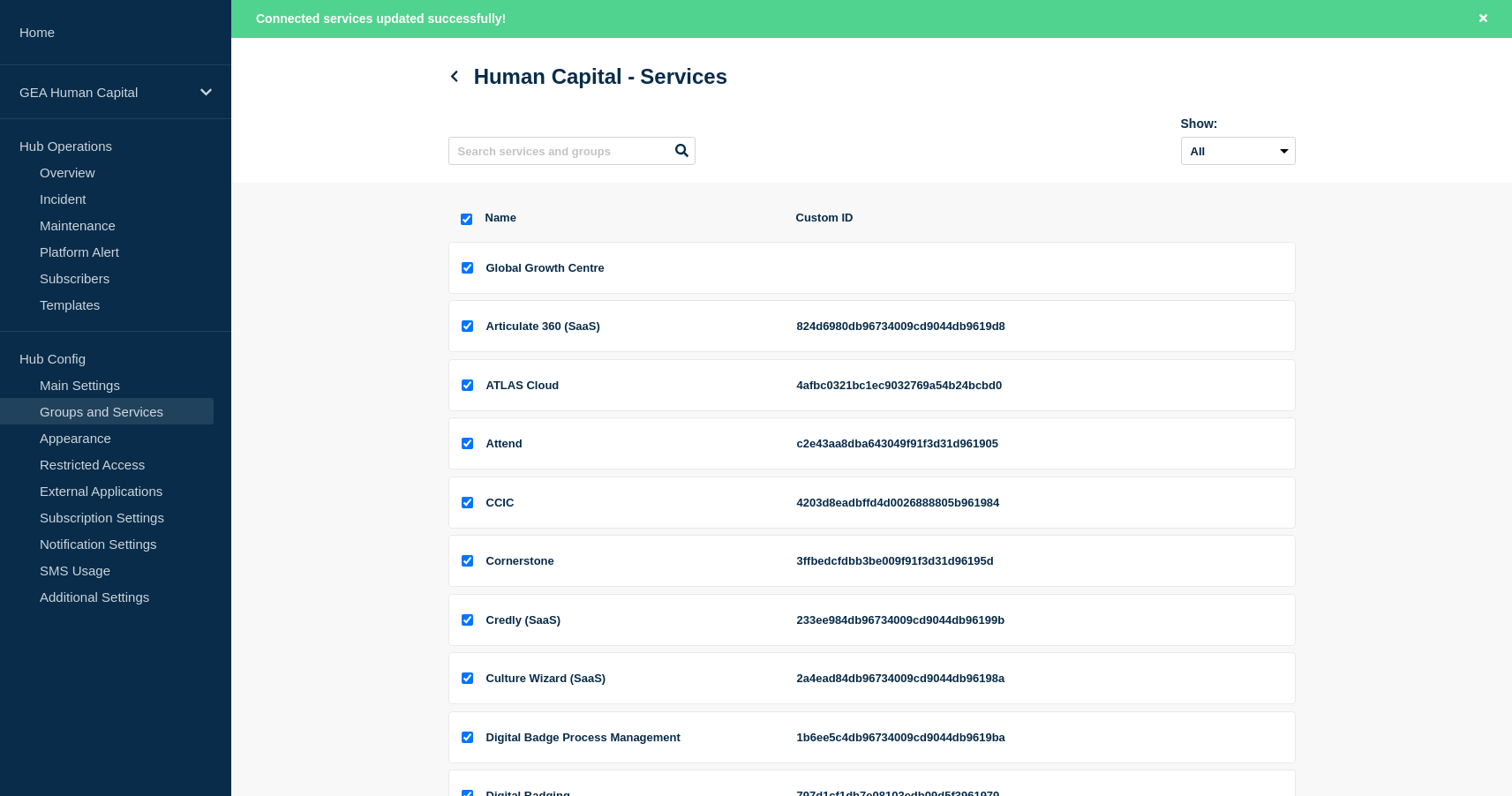
scroll to position [0, 0]
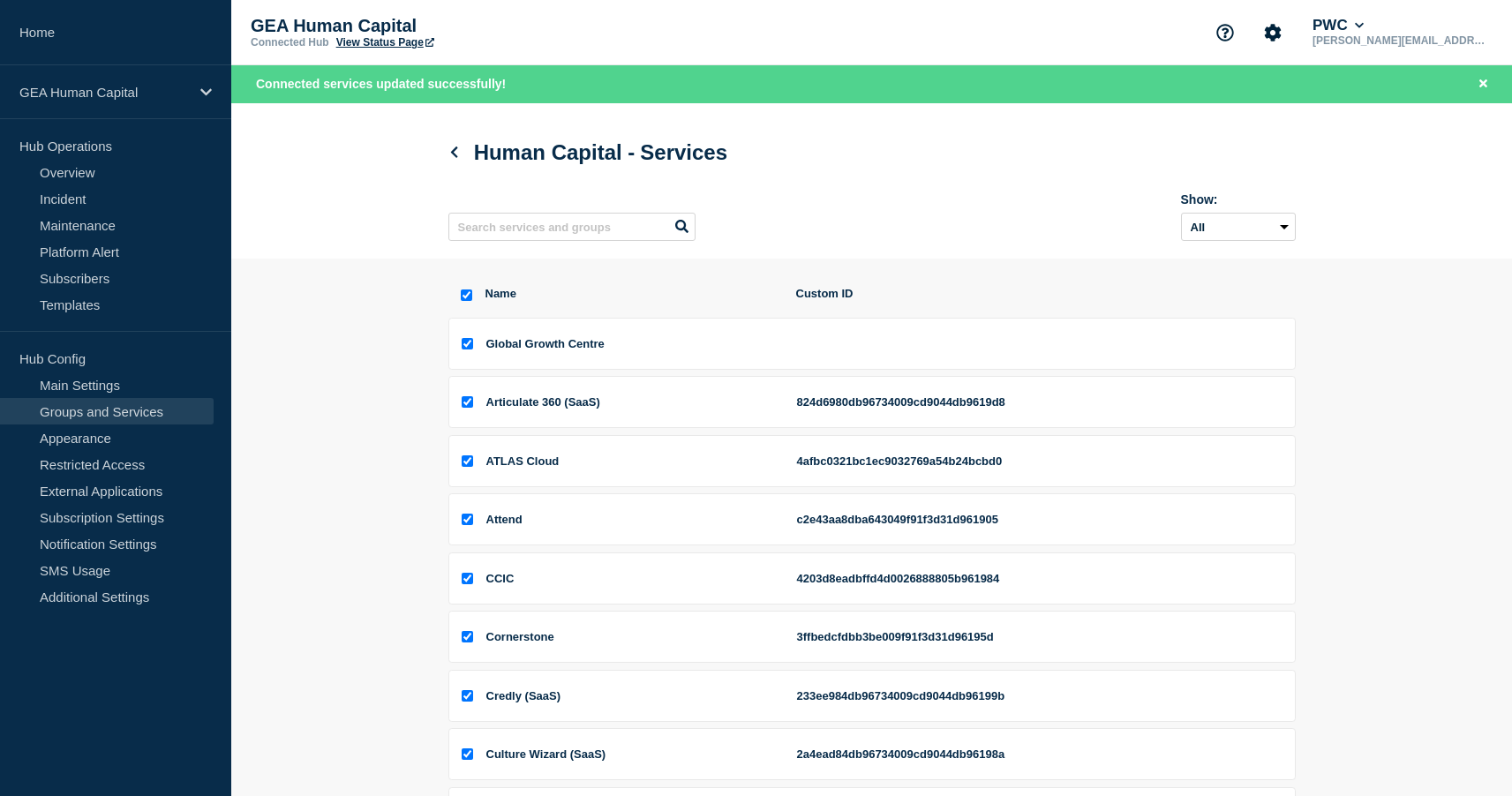
click at [371, 43] on link "View Status Page" at bounding box center [385, 42] width 98 height 12
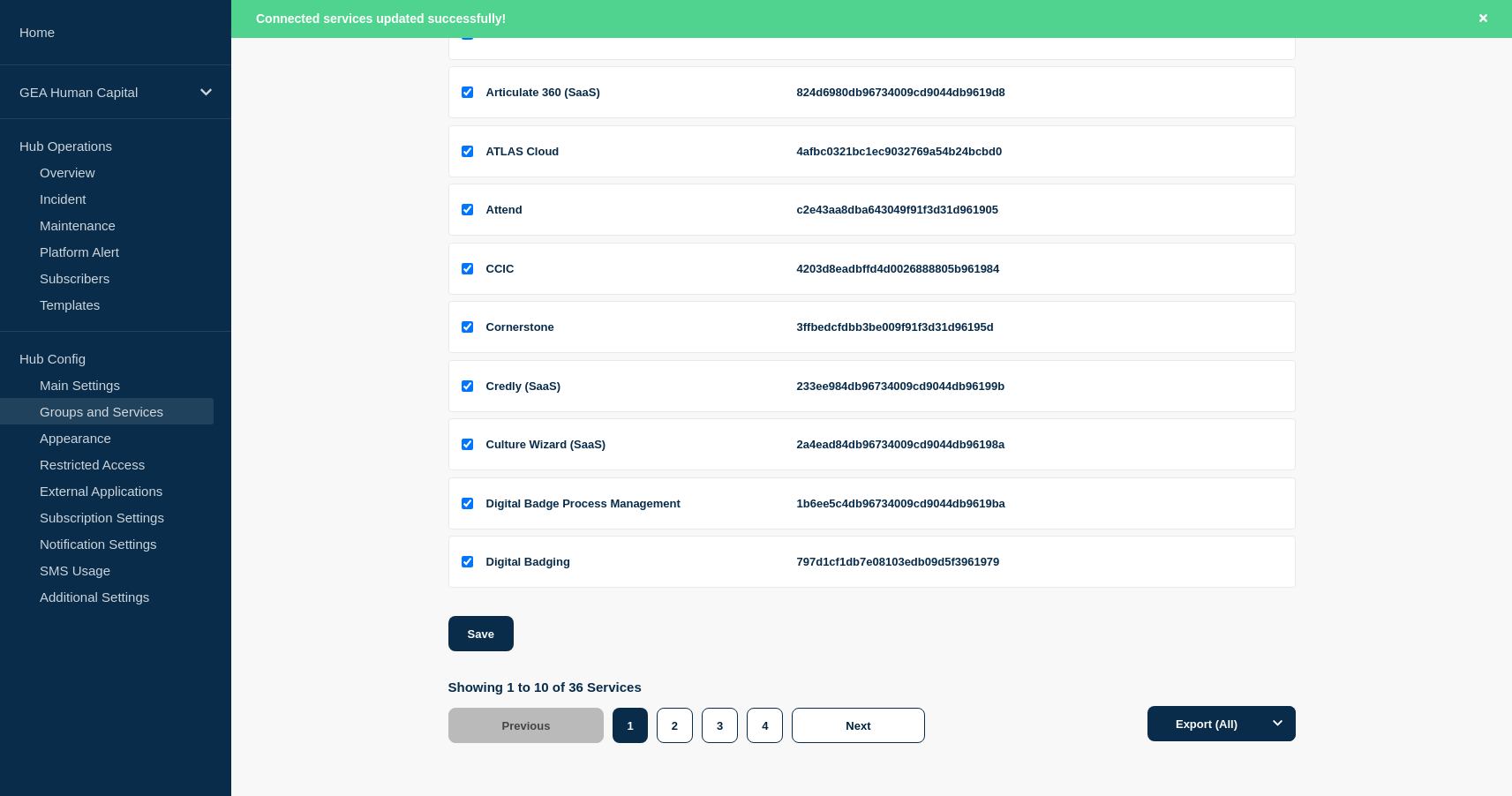
scroll to position [322, 0]
click at [677, 724] on button "2" at bounding box center [675, 725] width 36 height 35
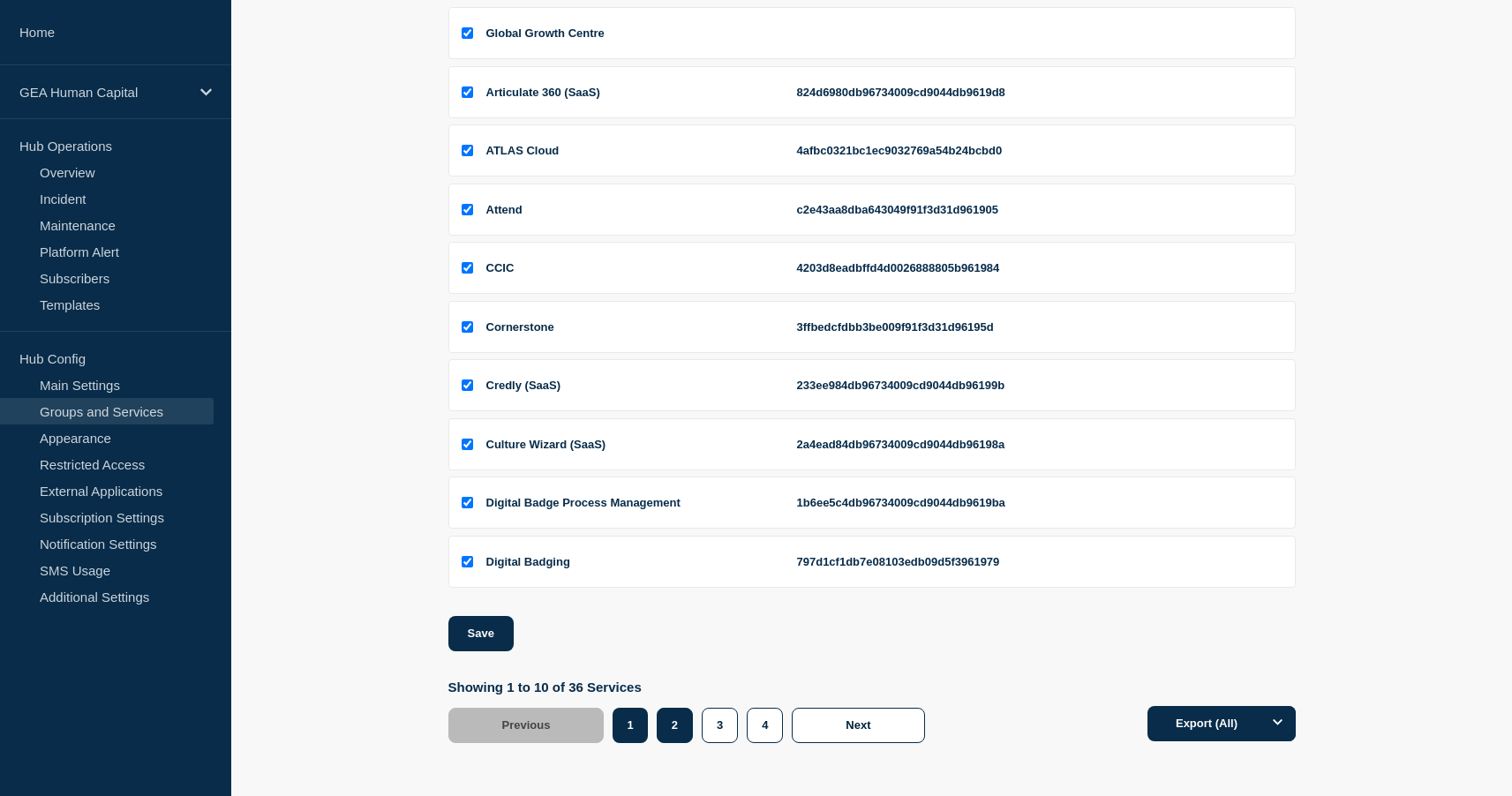
scroll to position [284, 0]
checkbox input "false"
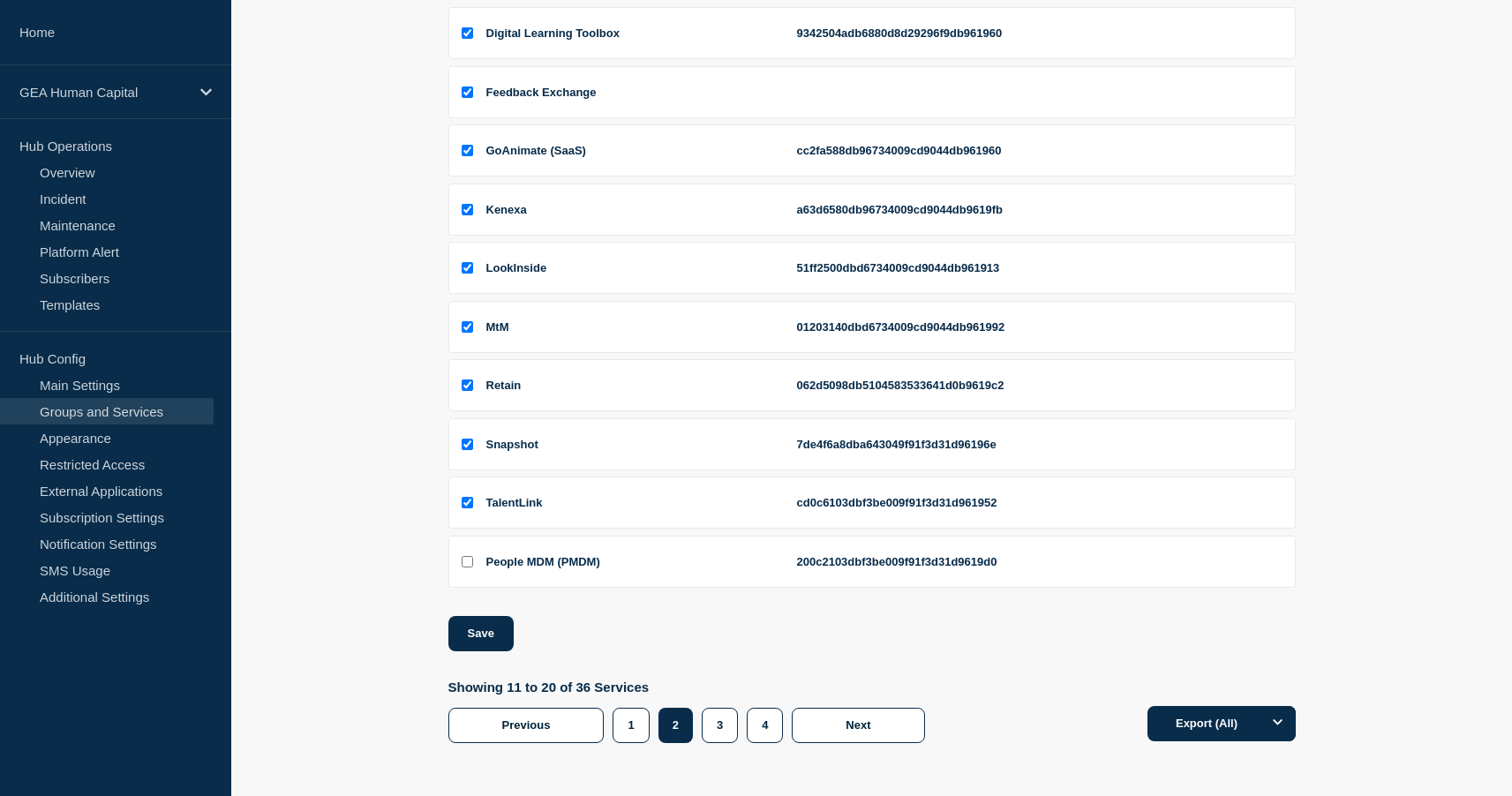
click at [462, 557] on input "People MDM (PMDM) checkbox" at bounding box center [467, 562] width 11 height 11
checkbox input "true"
click at [466, 628] on button "Save" at bounding box center [481, 633] width 65 height 35
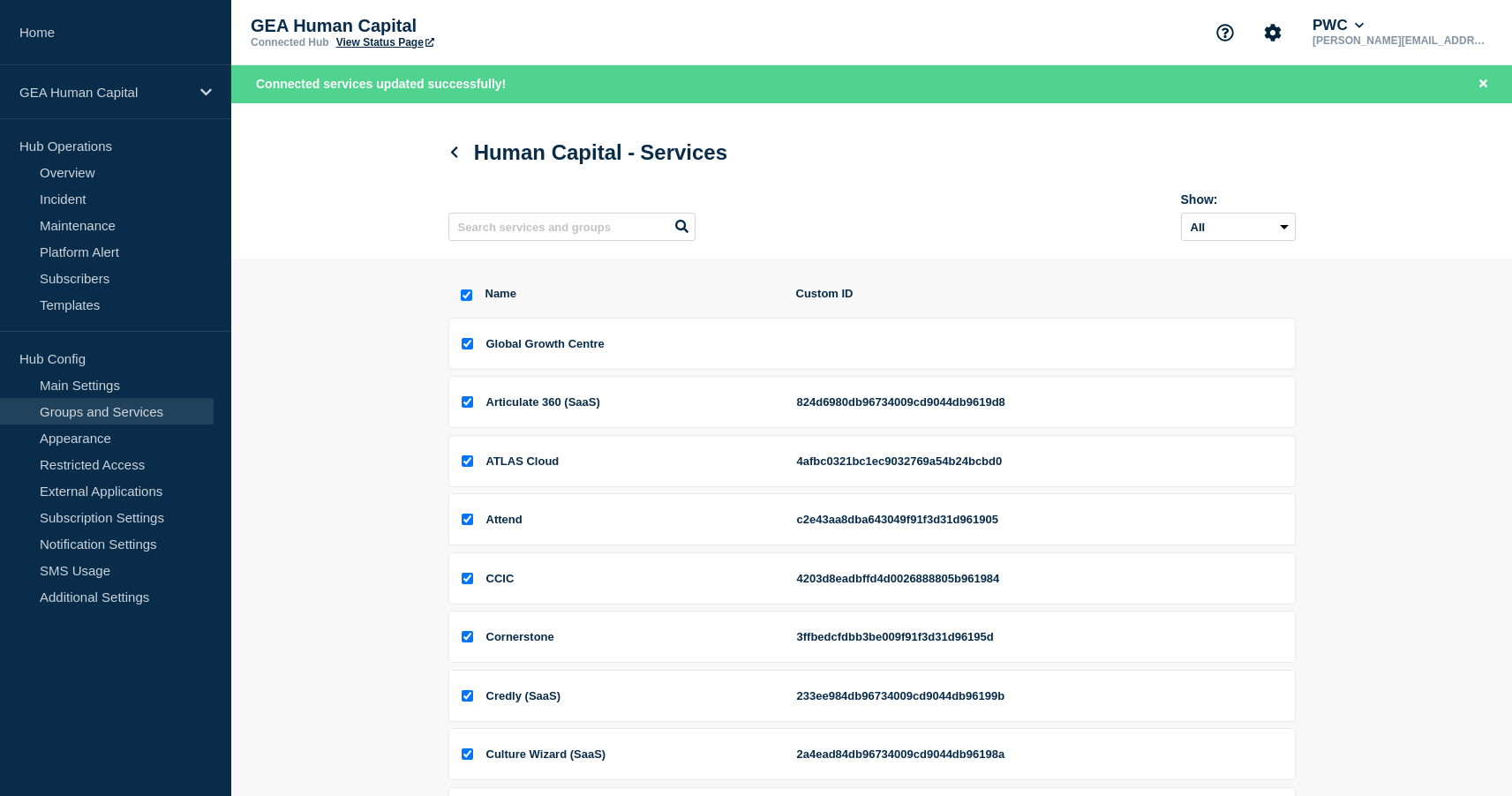
click at [378, 46] on link "View Status Page" at bounding box center [385, 42] width 98 height 12
click at [87, 282] on link "Subscribers" at bounding box center [107, 278] width 214 height 27
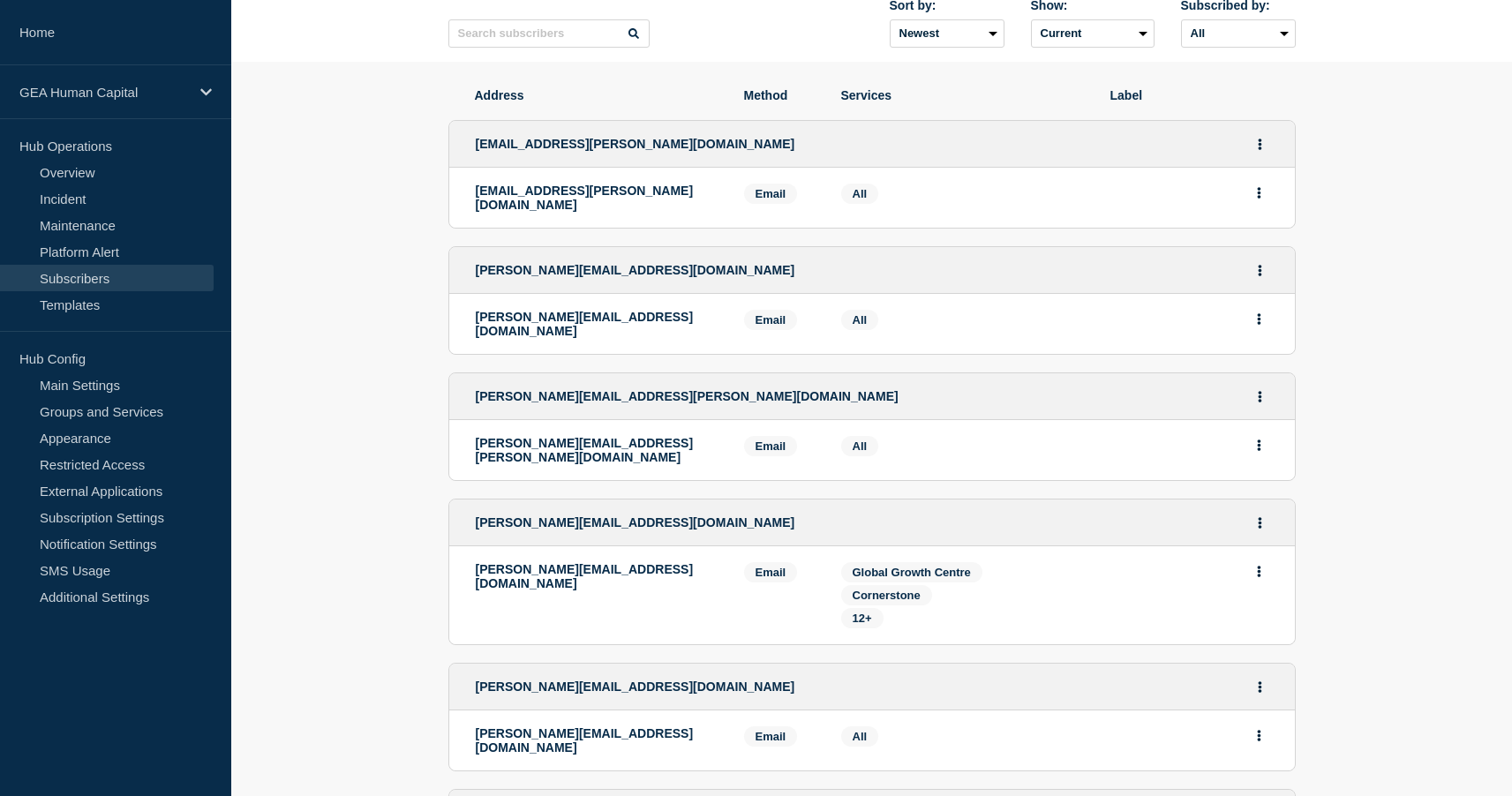
scroll to position [89, 0]
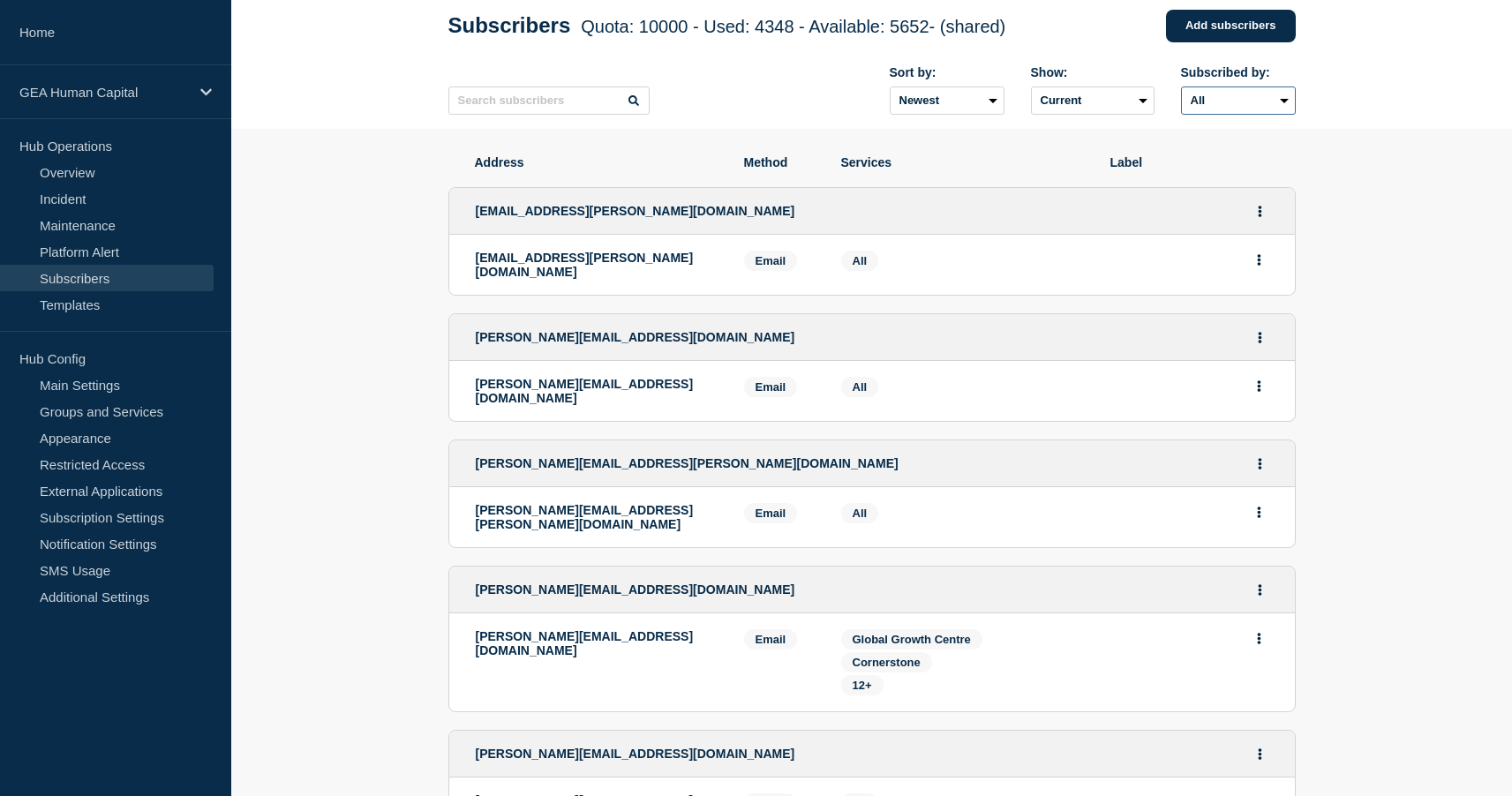
click at [1240, 101] on select "All Email SMS" at bounding box center [1238, 100] width 114 height 28
click at [1181, 93] on select "All Email SMS" at bounding box center [1238, 100] width 114 height 28
click at [1134, 107] on select "Current Deleted Recently deleted" at bounding box center [1092, 100] width 124 height 28
click at [1030, 93] on select "Current Deleted Recently deleted" at bounding box center [1092, 100] width 124 height 28
click at [995, 101] on select "Newest Oldest" at bounding box center [946, 100] width 114 height 28
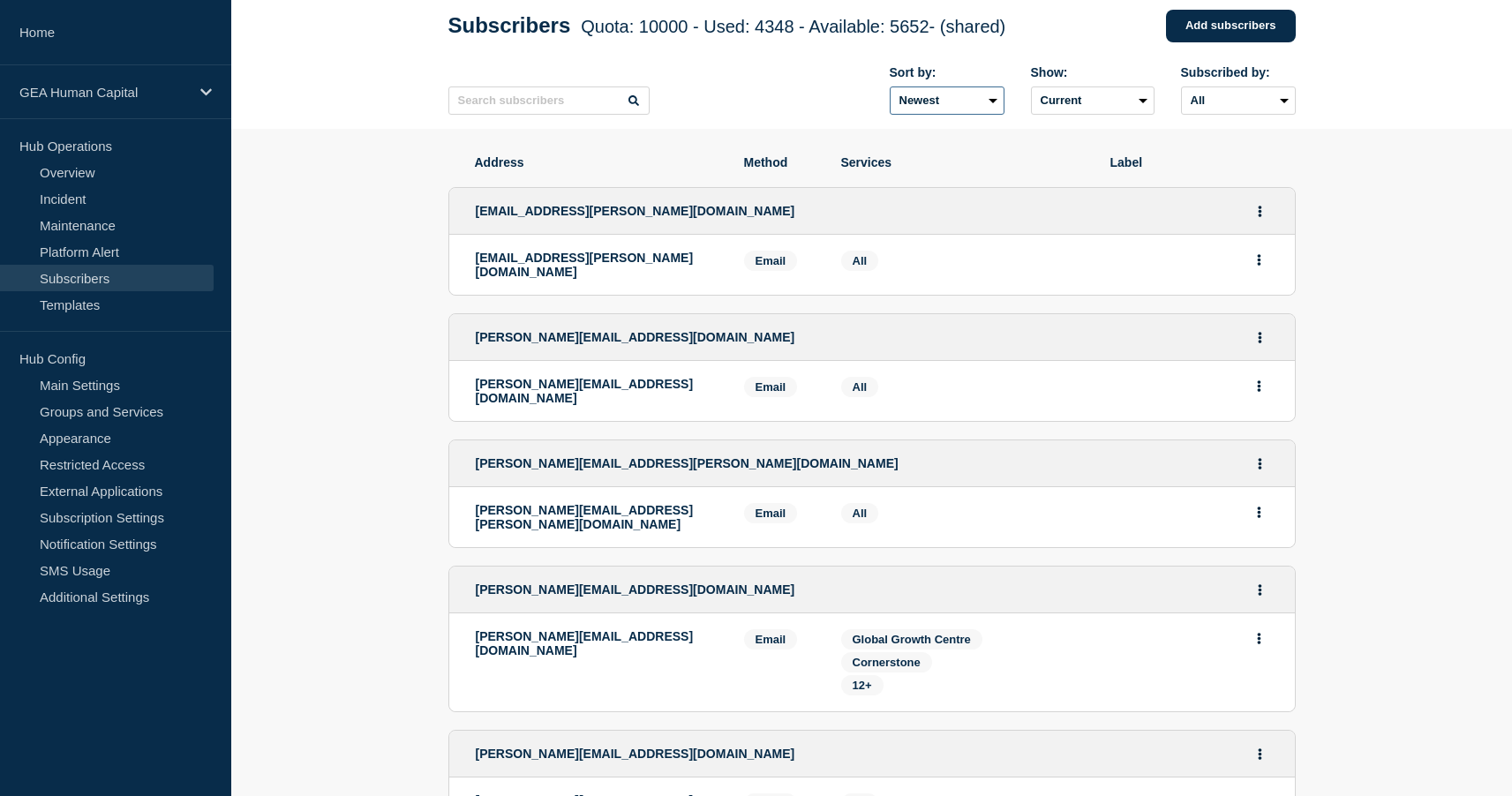
click at [889, 93] on select "Newest Oldest" at bounding box center [946, 100] width 114 height 28
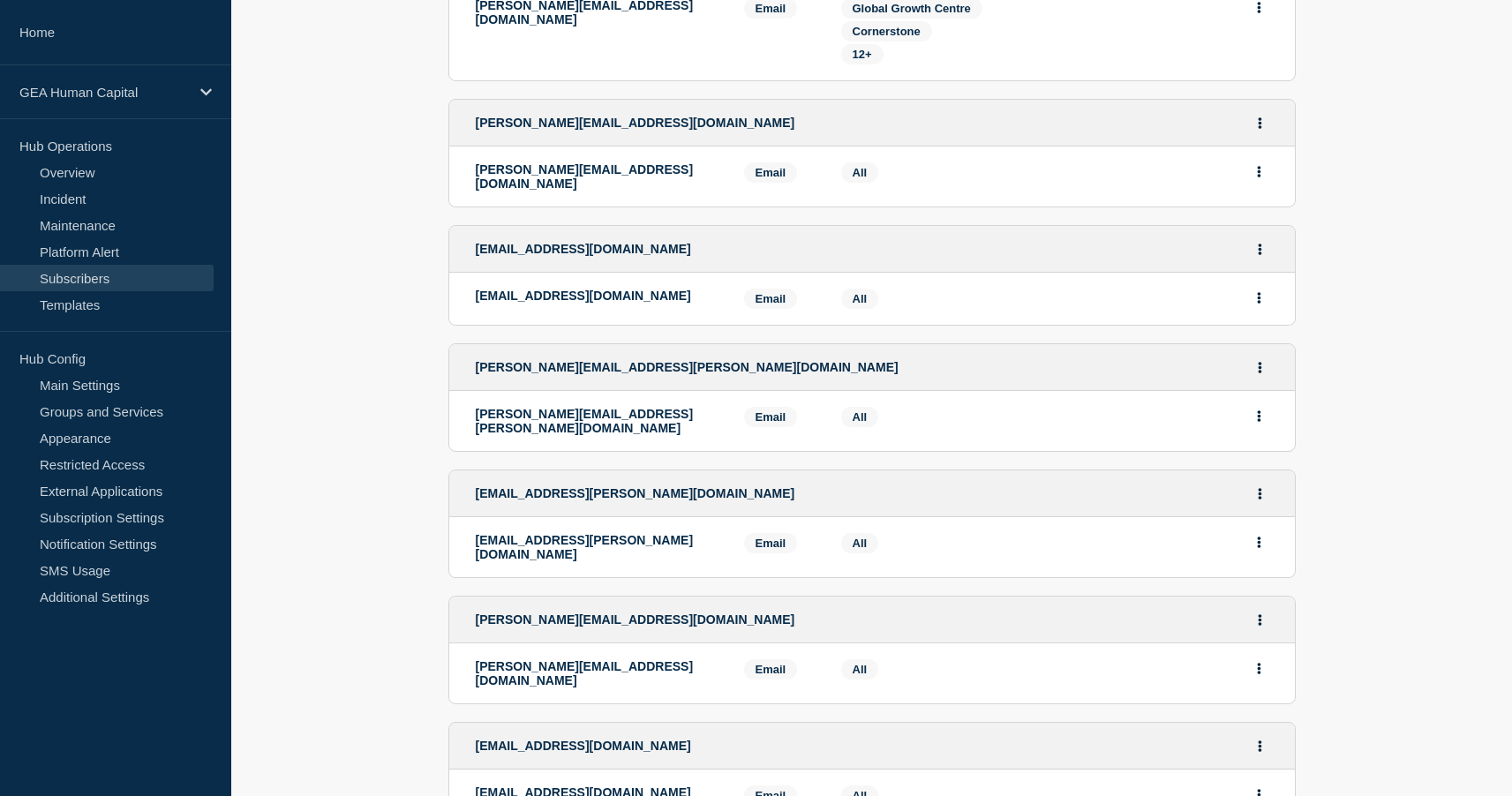
scroll to position [0, 0]
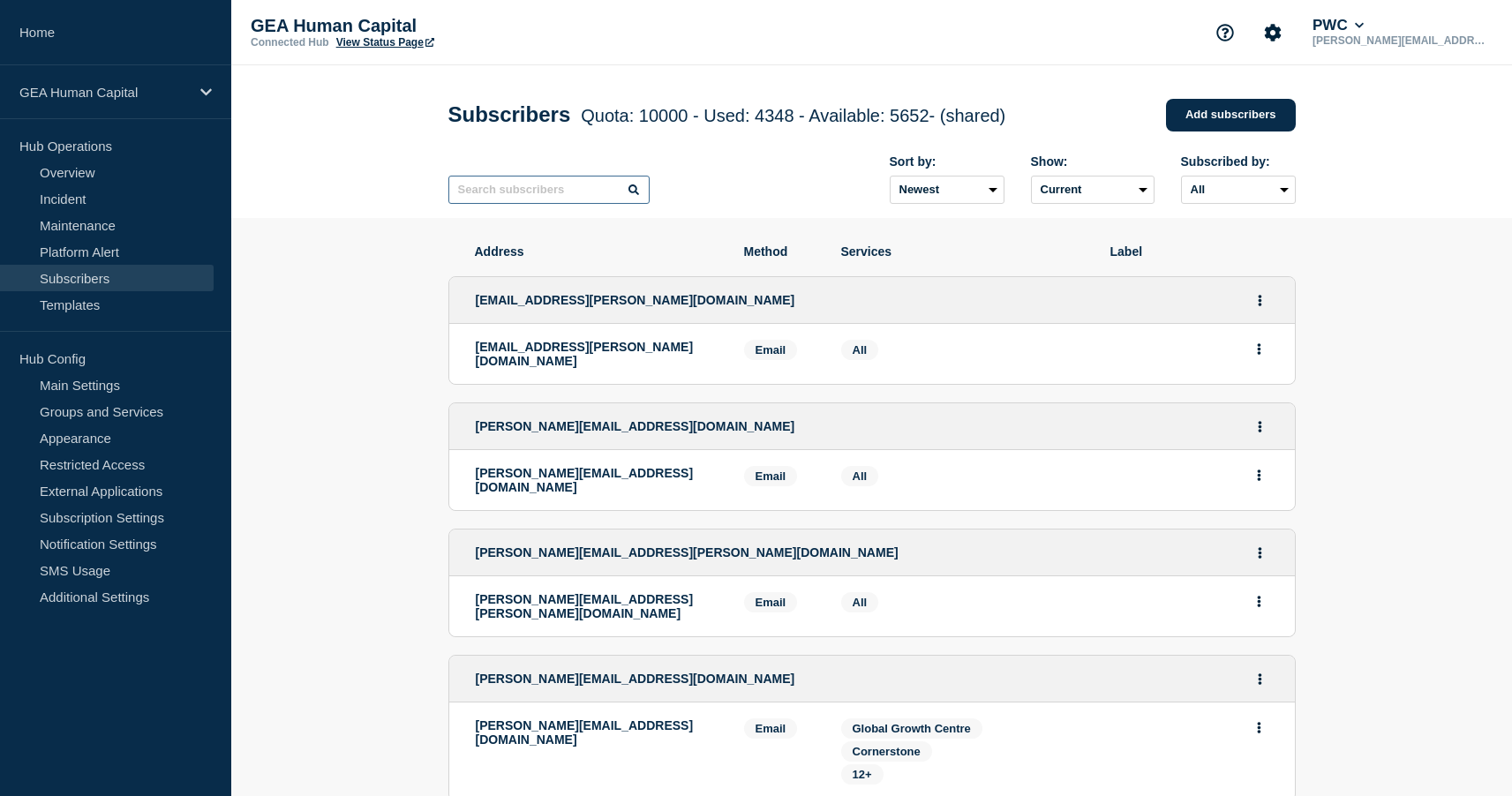
click at [554, 193] on input "text" at bounding box center [549, 190] width 202 height 28
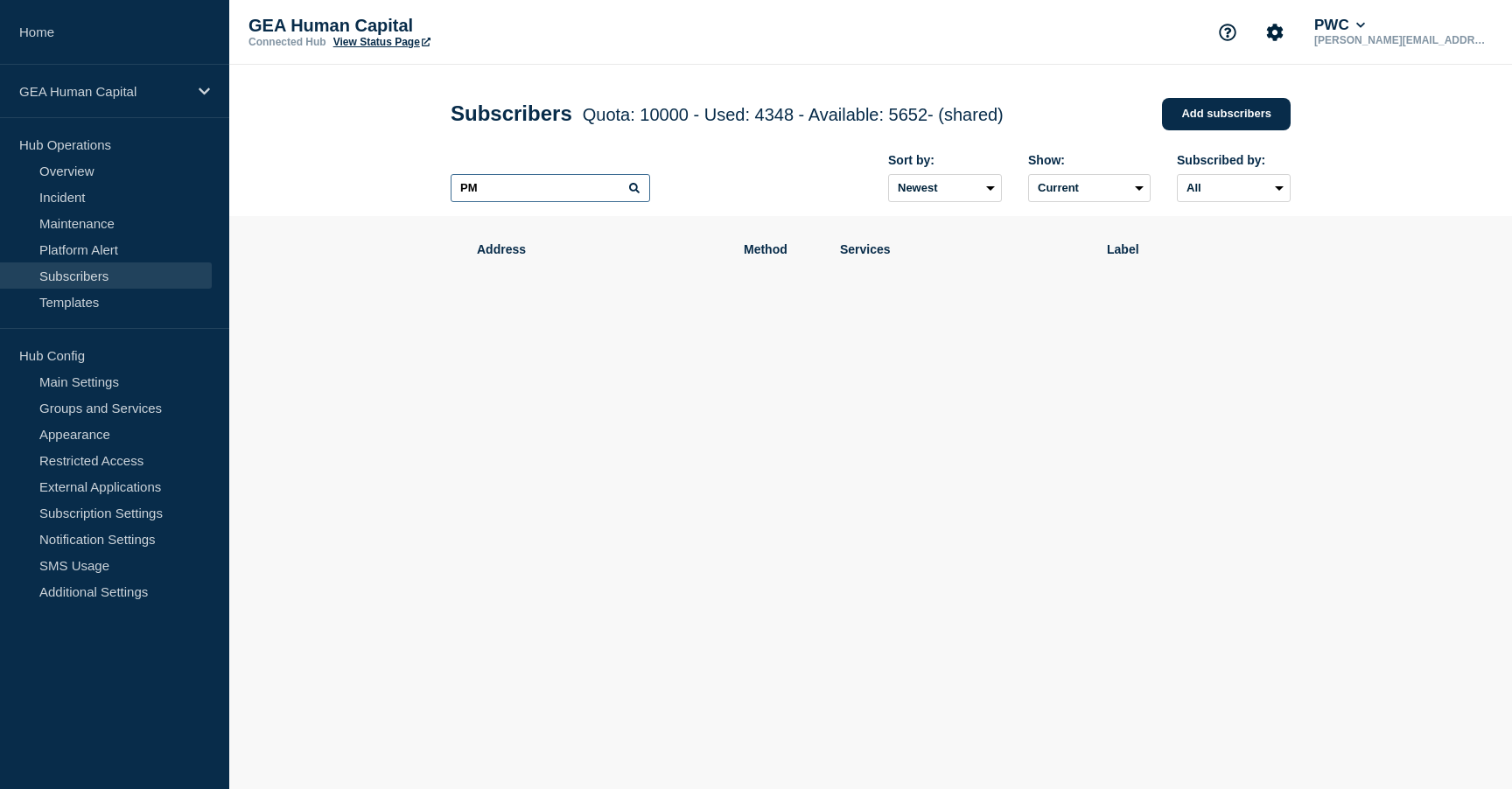
type input "P"
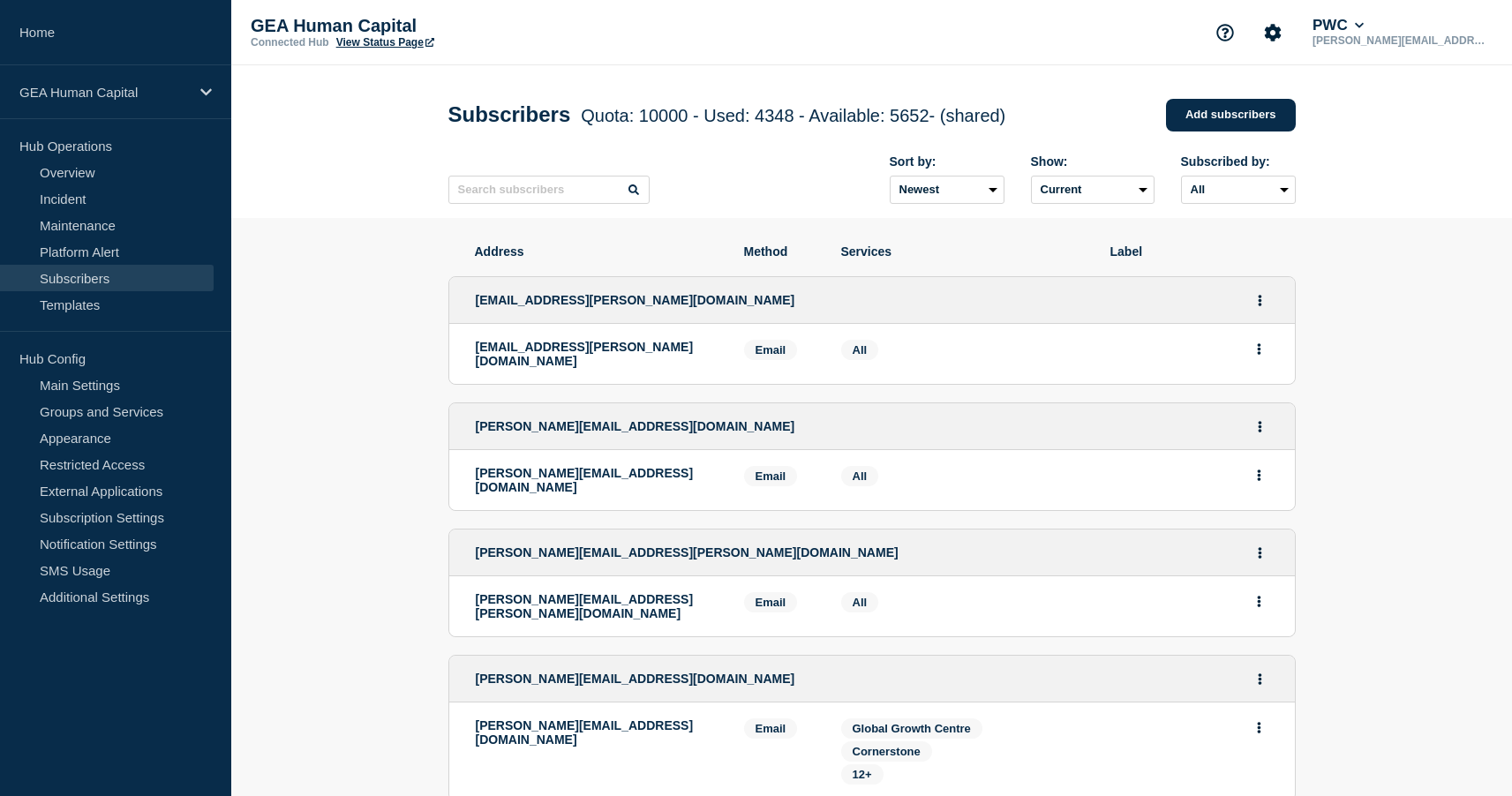
click at [858, 357] on span "All" at bounding box center [860, 350] width 15 height 13
click at [845, 361] on span "All" at bounding box center [860, 349] width 38 height 20
click at [859, 258] on span "Services" at bounding box center [962, 251] width 243 height 14
click at [960, 203] on select "Newest Oldest" at bounding box center [946, 190] width 114 height 28
click at [889, 182] on select "Newest Oldest" at bounding box center [946, 190] width 114 height 28
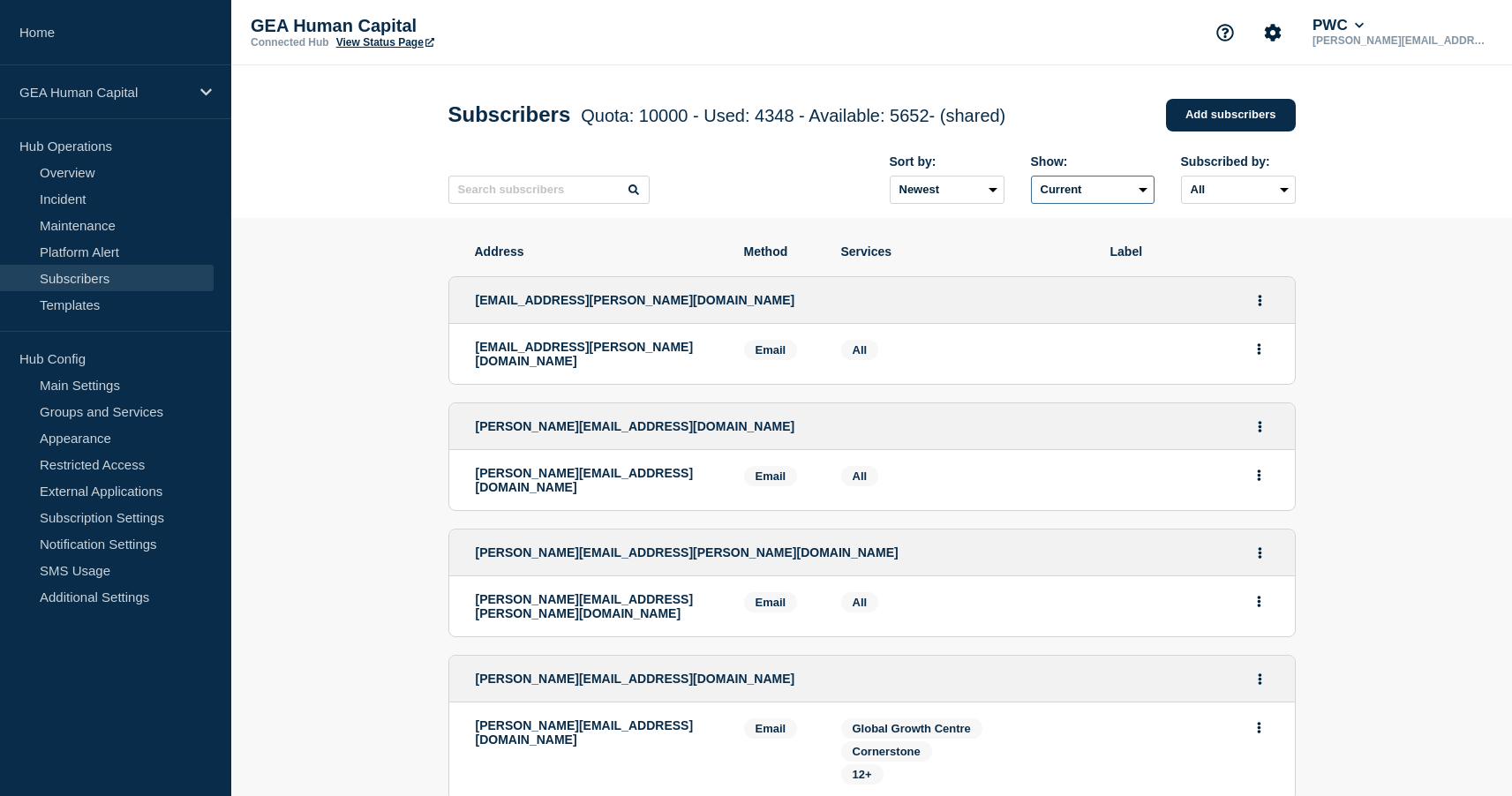
click at [1048, 201] on select "Current Deleted Recently deleted" at bounding box center [1092, 190] width 124 height 28
click at [1030, 182] on select "Current Deleted Recently deleted" at bounding box center [1092, 190] width 124 height 28
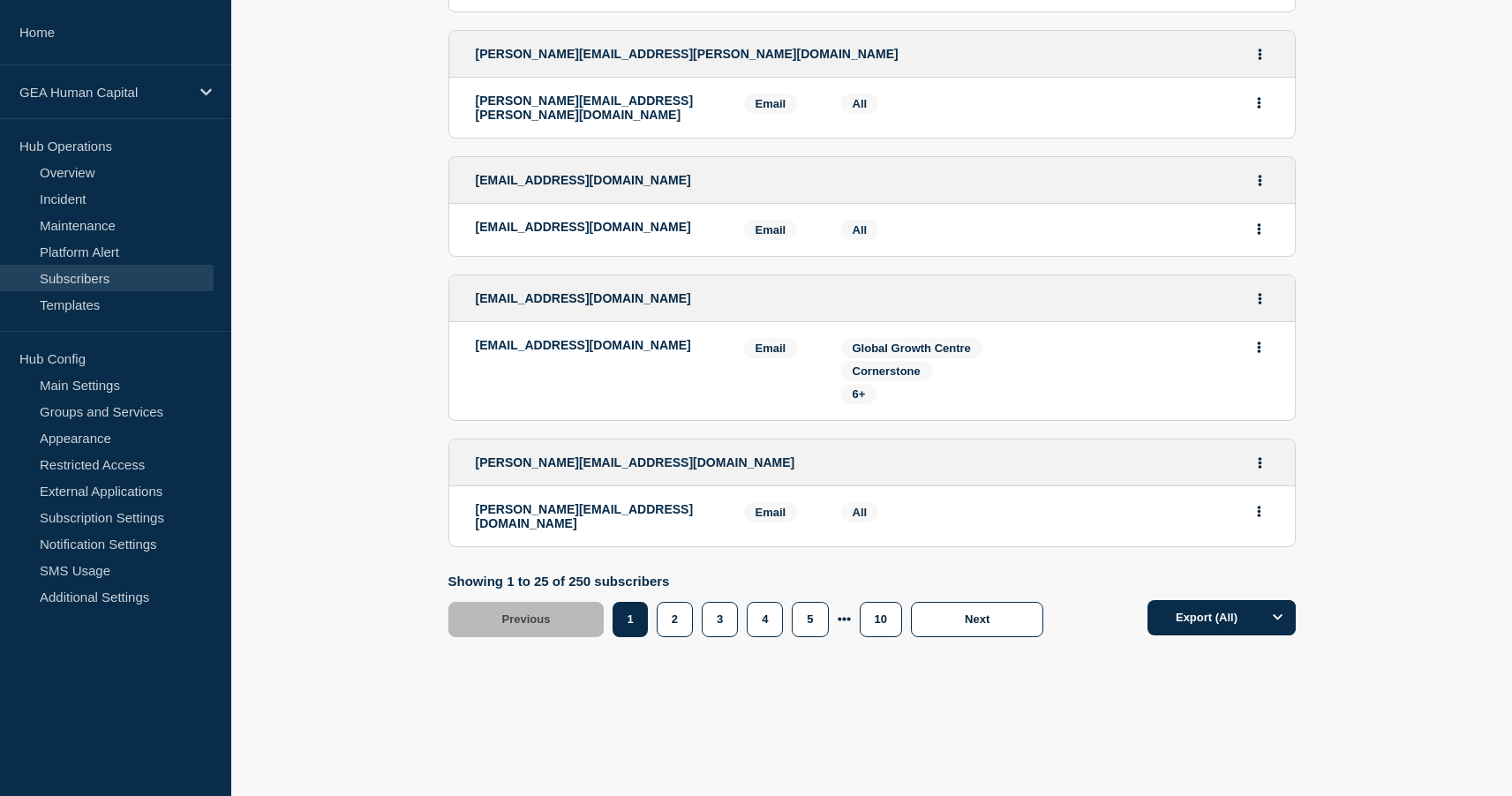
scroll to position [3554, 0]
click at [761, 628] on button "4" at bounding box center [765, 619] width 36 height 35
click at [761, 622] on button "4" at bounding box center [765, 619] width 36 height 35
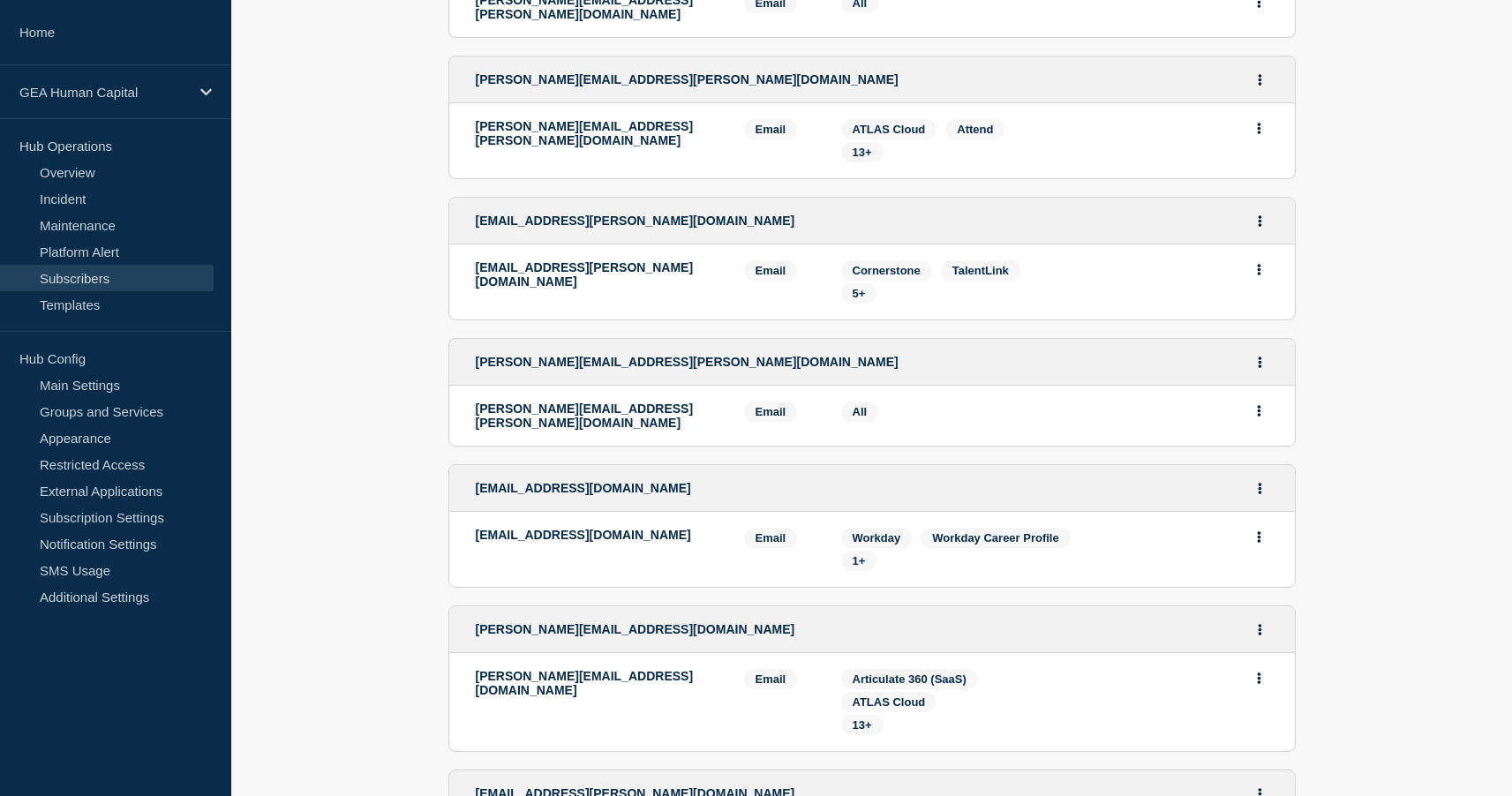
scroll to position [342, 0]
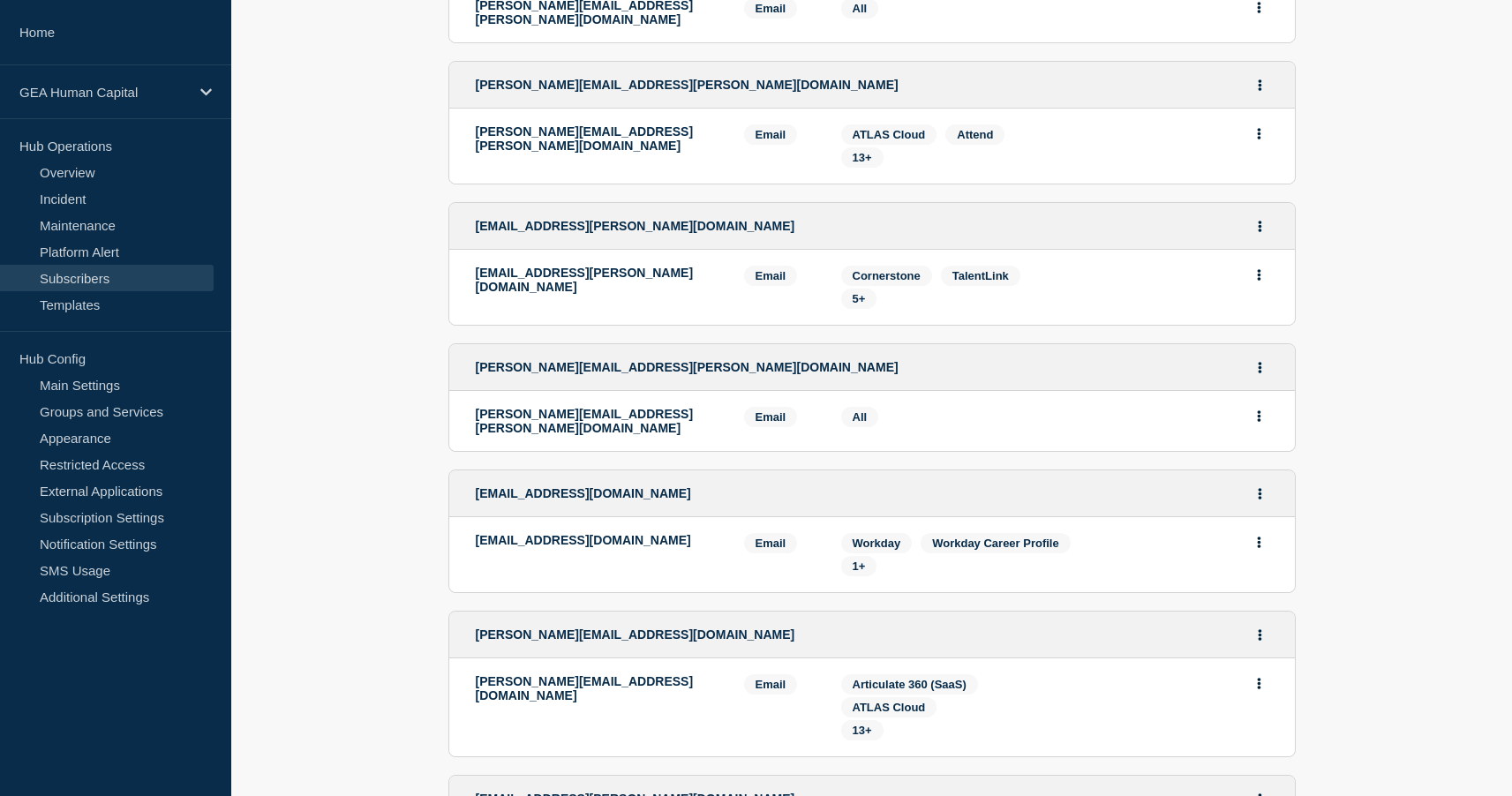
click at [863, 424] on span "All" at bounding box center [860, 417] width 15 height 13
click at [1266, 430] on button "Actions" at bounding box center [1258, 416] width 22 height 27
click at [1128, 435] on div at bounding box center [1189, 421] width 159 height 28
click at [1256, 381] on button "Actions" at bounding box center [1259, 367] width 22 height 27
click at [1126, 391] on div "aamir.qadeer@pwc.com Edit Delete Share link" at bounding box center [872, 367] width 846 height 46
